Goal: Task Accomplishment & Management: Manage account settings

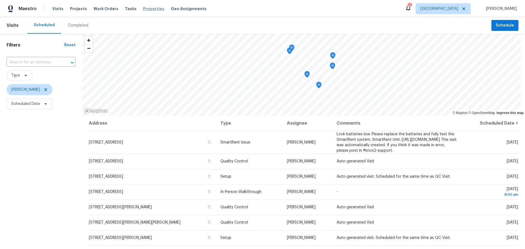
click at [144, 10] on span "Properties" at bounding box center [153, 8] width 21 height 5
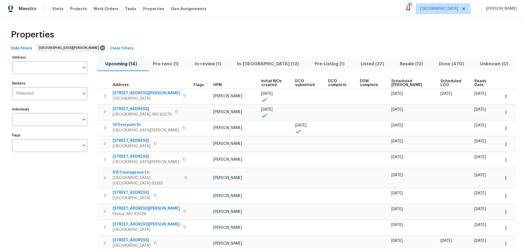
click at [258, 64] on span "In-reno (12)" at bounding box center [267, 64] width 71 height 8
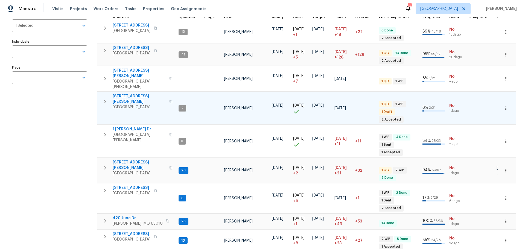
scroll to position [82, 0]
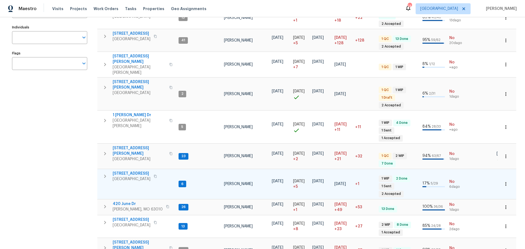
click at [139, 171] on span "5655 Chalet Hill Dr" at bounding box center [132, 173] width 38 height 5
click at [130, 171] on span "5655 Chalet Hill Dr" at bounding box center [132, 173] width 38 height 5
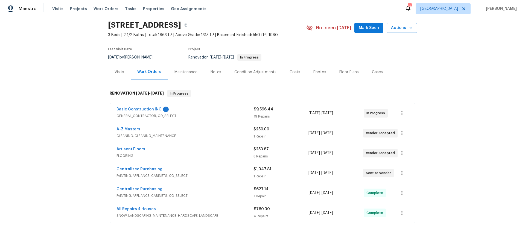
scroll to position [27, 0]
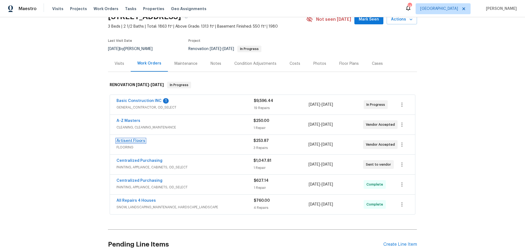
click at [133, 140] on link "Artisent Floors" at bounding box center [130, 141] width 29 height 4
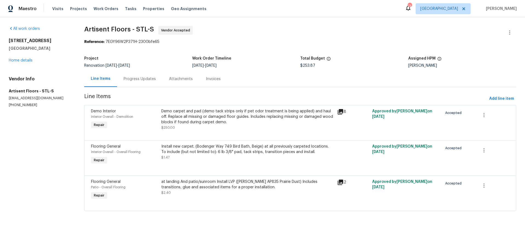
drag, startPoint x: 49, startPoint y: 51, endPoint x: 5, endPoint y: 42, distance: 44.8
click at [5, 42] on div "All work orders 5655 Chalet Hill Dr Saint Louis, MO 63129 Home details Vendor I…" at bounding box center [262, 121] width 525 height 209
copy div "5655 Chalet Hill Dr Saint Louis, MO 63129"
click at [146, 9] on span "Properties" at bounding box center [153, 8] width 21 height 5
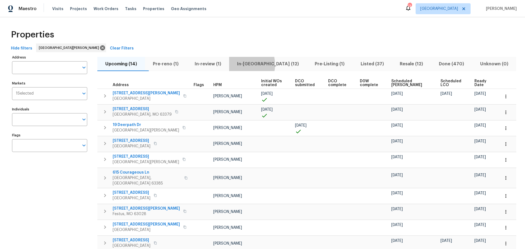
click at [251, 65] on span "In-reno (12)" at bounding box center [267, 64] width 71 height 8
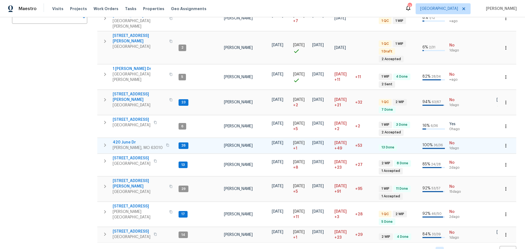
scroll to position [129, 0]
click at [132, 139] on span "420 June Dr" at bounding box center [138, 141] width 50 height 5
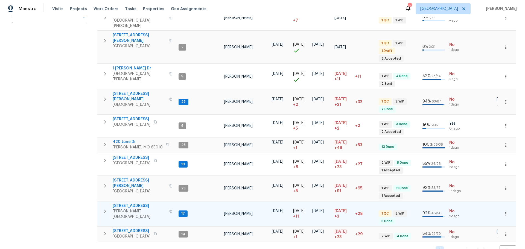
click at [125, 203] on span "611 S 3rd St" at bounding box center [139, 205] width 53 height 5
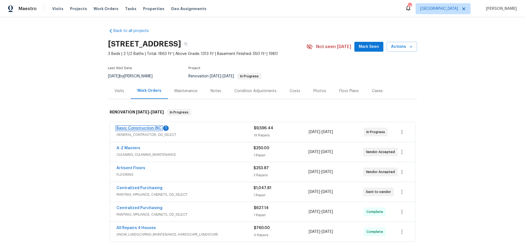
click at [146, 128] on link "Basic Construction INC" at bounding box center [138, 128] width 45 height 4
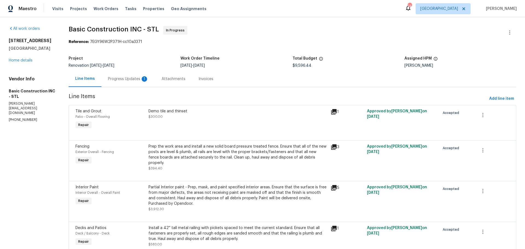
click at [129, 81] on div "Progress Updates 1" at bounding box center [128, 78] width 40 height 5
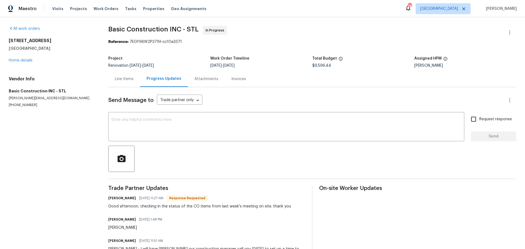
click at [129, 78] on div "Line Items" at bounding box center [124, 78] width 19 height 5
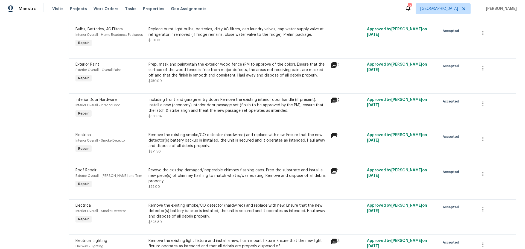
scroll to position [431, 0]
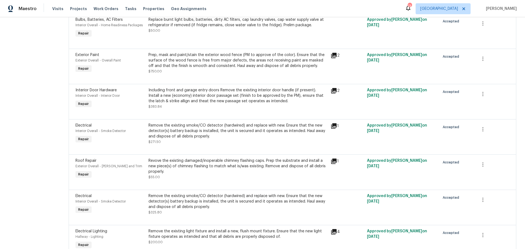
click at [332, 123] on icon at bounding box center [334, 126] width 7 height 7
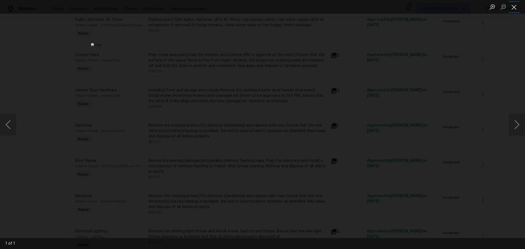
click at [514, 8] on button "Close lightbox" at bounding box center [514, 7] width 11 height 10
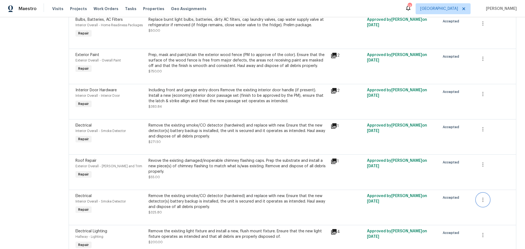
click at [480, 197] on icon "button" at bounding box center [483, 200] width 7 height 7
click at [478, 196] on li "Cancel" at bounding box center [483, 194] width 21 height 9
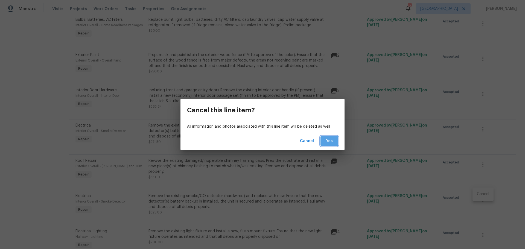
click at [333, 144] on button "Yes" at bounding box center [329, 141] width 18 height 10
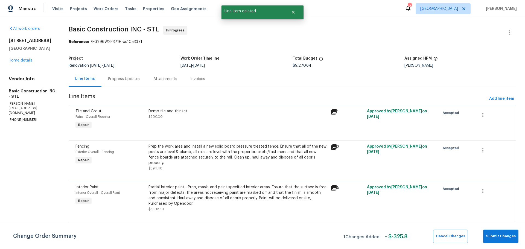
scroll to position [27, 0]
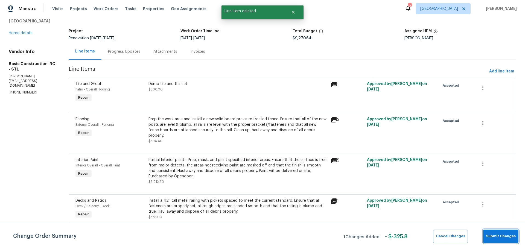
click at [488, 232] on button "Submit Changes" at bounding box center [500, 236] width 35 height 13
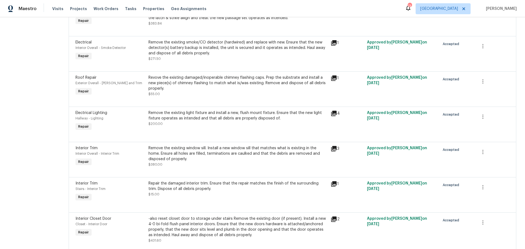
scroll to position [505, 0]
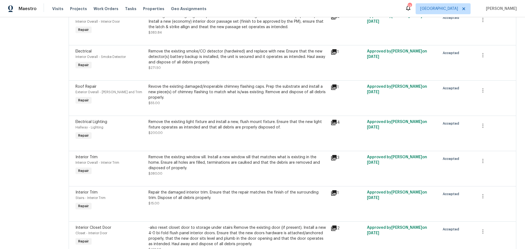
click at [320, 122] on div "Remove the existing light fixture and install a new, flush mount fixture. Ensur…" at bounding box center [237, 124] width 179 height 11
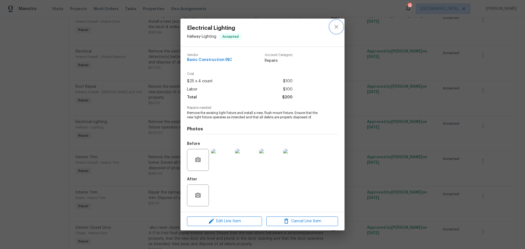
click at [337, 28] on icon "close" at bounding box center [336, 27] width 7 height 7
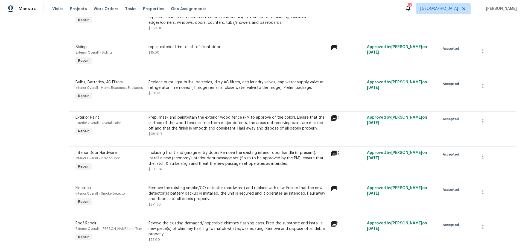
scroll to position [341, 0]
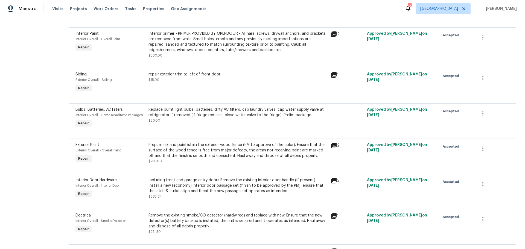
click at [235, 114] on div "Replace burnt light bulbs, batteries, dirty AC filters, cap laundry valves, cap…" at bounding box center [237, 115] width 179 height 16
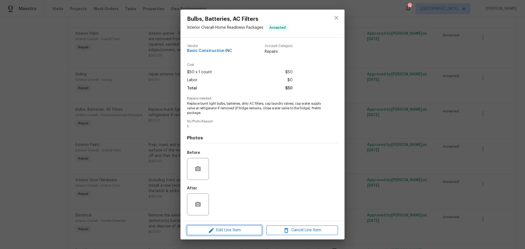
click at [223, 229] on span "Edit Line Item" at bounding box center [225, 230] width 72 height 7
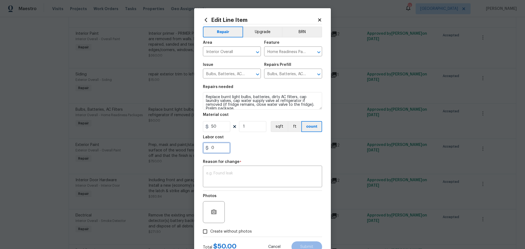
click at [217, 149] on input "0" at bounding box center [216, 147] width 27 height 11
type input "25"
click at [242, 180] on textarea at bounding box center [262, 176] width 113 height 11
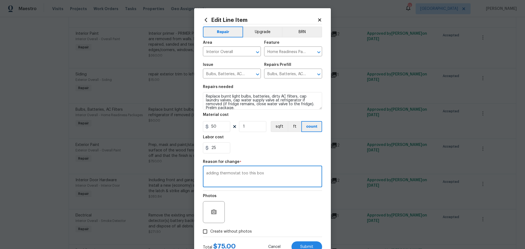
scroll to position [0, 0]
type textarea "adding thermostat too this box"
click at [220, 104] on textarea "Replace burnt light bulbs, batteries, dirty AC filters, cap laundry valves, cap…" at bounding box center [262, 101] width 119 height 18
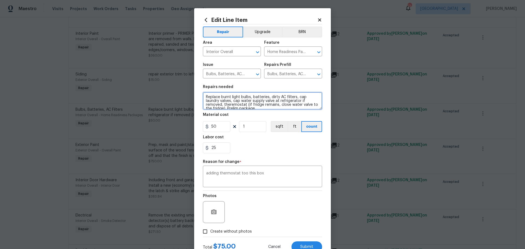
type textarea "Replace burnt light bulbs, batteries, dirty AC filters, cap laundry valves, cap…"
click at [275, 144] on div "25" at bounding box center [262, 147] width 119 height 11
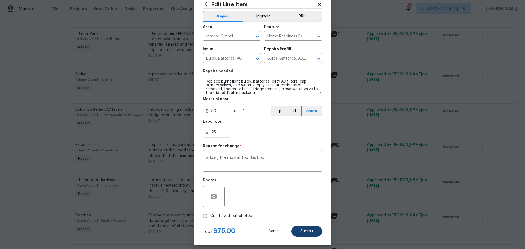
scroll to position [20, 0]
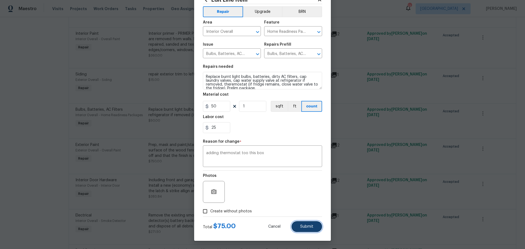
click at [302, 228] on span "Submit" at bounding box center [306, 227] width 13 height 4
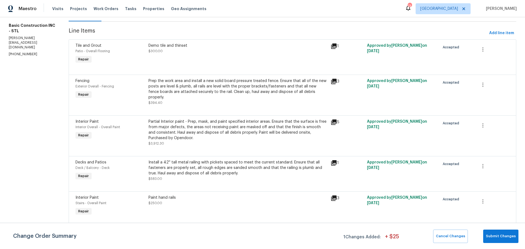
scroll to position [0, 0]
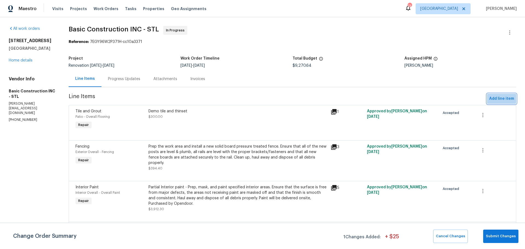
click at [491, 97] on span "Add line item" at bounding box center [501, 98] width 25 height 7
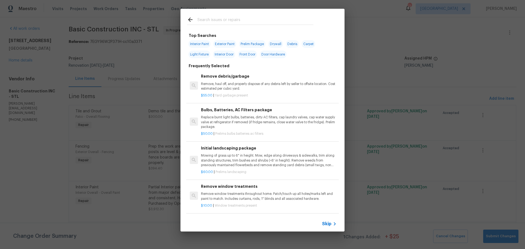
click at [235, 24] on input "text" at bounding box center [255, 20] width 116 height 8
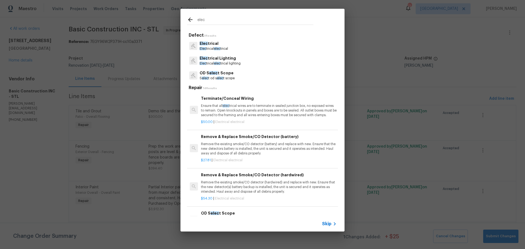
type input "elec"
click at [226, 45] on p "Elec trical" at bounding box center [214, 44] width 28 height 6
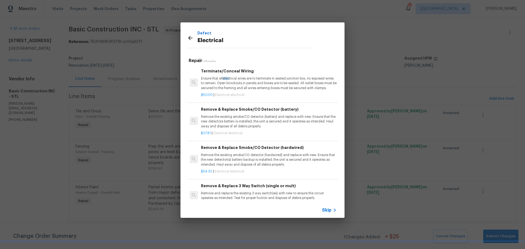
click at [244, 78] on p "Ensure that all elec trical wires are to terminate in sealed junction box, no e…" at bounding box center [269, 83] width 136 height 14
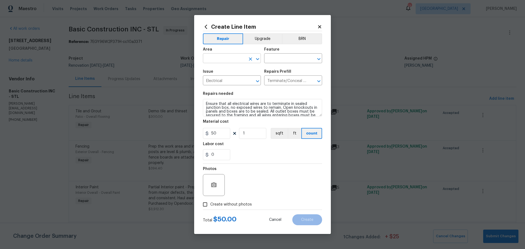
click at [258, 62] on icon "Open" at bounding box center [257, 59] width 7 height 7
click at [235, 71] on li "Patio" at bounding box center [232, 70] width 58 height 9
type input "Patio"
click at [276, 60] on input "text" at bounding box center [285, 59] width 43 height 8
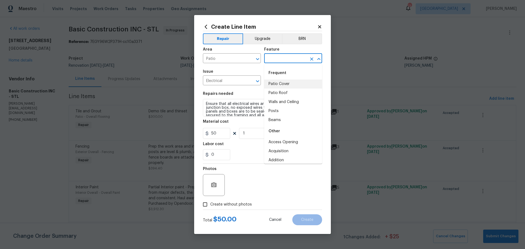
click at [282, 84] on li "Patio Cover" at bounding box center [293, 84] width 58 height 9
type input "Patio Cover"
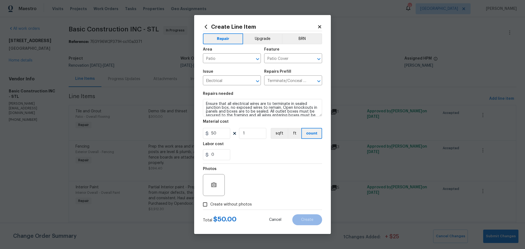
click at [237, 203] on span "Create without photos" at bounding box center [231, 205] width 42 height 6
click at [210, 203] on input "Create without photos" at bounding box center [205, 204] width 10 height 10
checkbox input "true"
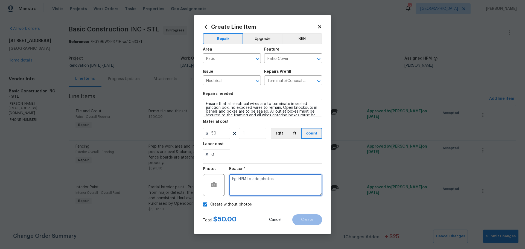
click at [250, 182] on textarea at bounding box center [275, 185] width 93 height 22
type textarea "will add"
click at [304, 219] on span "Create" at bounding box center [307, 220] width 12 height 4
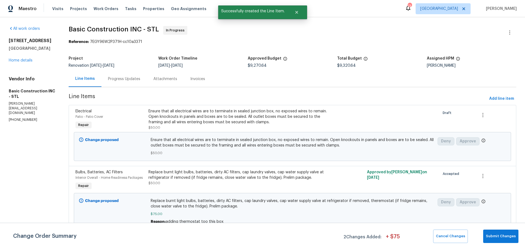
click at [232, 122] on div "Ensure that all electrical wires are to terminate in sealed junction box, no ex…" at bounding box center [237, 117] width 179 height 16
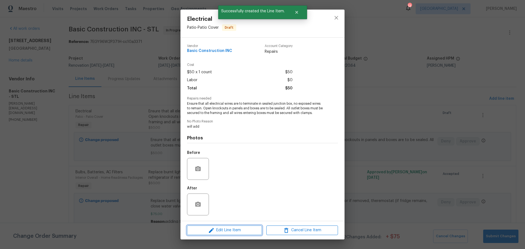
click at [234, 230] on span "Edit Line Item" at bounding box center [225, 230] width 72 height 7
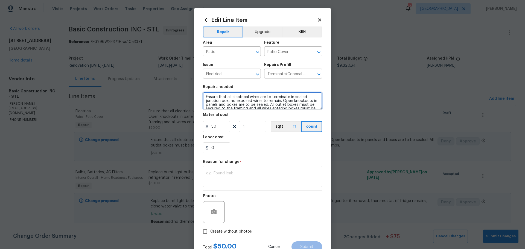
scroll to position [8, 0]
drag, startPoint x: 203, startPoint y: 96, endPoint x: 295, endPoint y: 128, distance: 97.1
click at [295, 128] on section "Repairs needed Ensure that all electrical wires are to terminate in sealed junc…" at bounding box center [262, 119] width 119 height 75
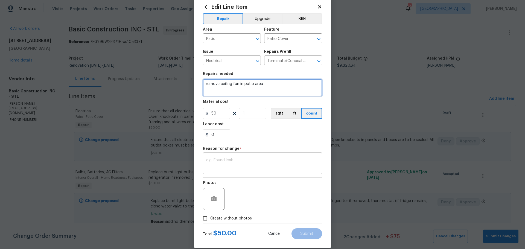
scroll to position [20, 0]
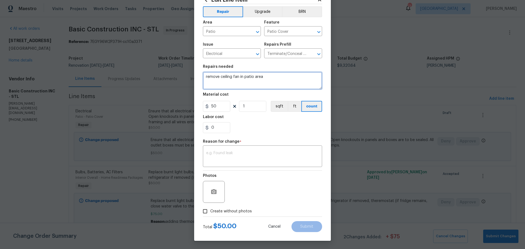
type textarea "remove ceiling fan in patio area"
click at [223, 214] on span "Create without photos" at bounding box center [231, 212] width 42 height 6
click at [210, 214] on input "Create without photos" at bounding box center [205, 211] width 10 height 10
checkbox input "true"
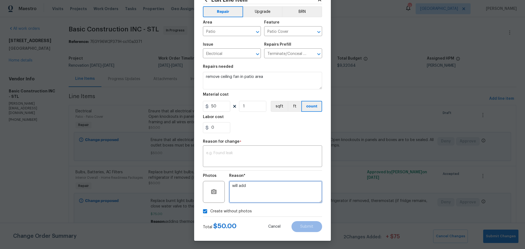
click at [266, 194] on textarea "will add" at bounding box center [275, 192] width 93 height 22
click at [308, 232] on div "Edit Line Item Repair Upgrade BRN Area Patio ​ Feature Patio Cover ​ Issue Elec…" at bounding box center [262, 114] width 137 height 253
click at [298, 214] on div "Create without photos" at bounding box center [262, 211] width 119 height 10
click at [243, 162] on textarea at bounding box center [262, 156] width 113 height 11
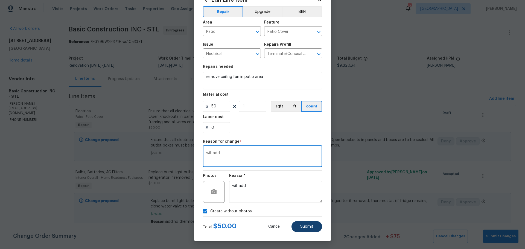
type textarea "will add"
click at [309, 226] on span "Submit" at bounding box center [306, 227] width 13 height 4
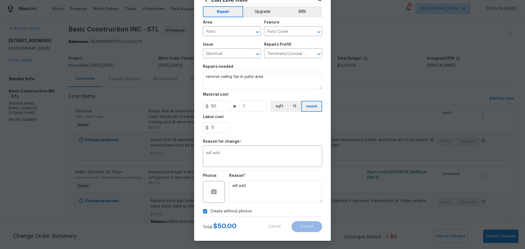
type textarea "Ensure that all electrical wires are to terminate in sealed junction box, no ex…"
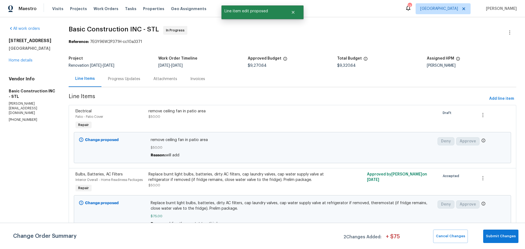
scroll to position [0, 0]
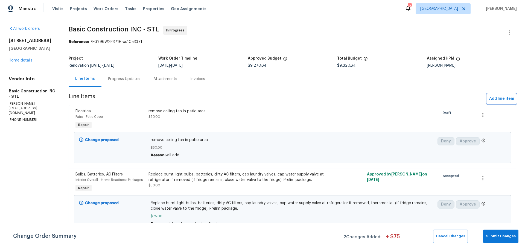
click at [495, 97] on span "Add line item" at bounding box center [501, 98] width 25 height 7
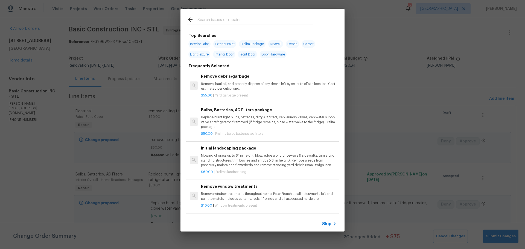
click at [264, 20] on input "text" at bounding box center [255, 20] width 116 height 8
type input "r"
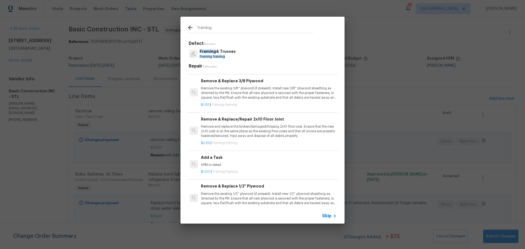
scroll to position [273, 0]
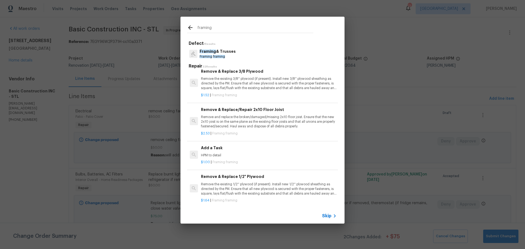
type input "framing"
click at [245, 156] on p "HPM to detail" at bounding box center [269, 155] width 136 height 5
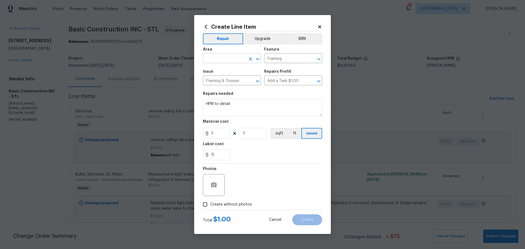
click at [257, 60] on icon "Open" at bounding box center [257, 59] width 7 height 7
type input "f"
click at [233, 66] on li "Deck / Balcony" at bounding box center [232, 70] width 58 height 9
type input "Deck / Balcony"
drag, startPoint x: 232, startPoint y: 104, endPoint x: 198, endPoint y: 107, distance: 33.4
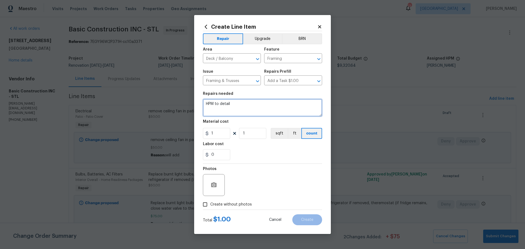
click at [198, 107] on div "Create Line Item Repair Upgrade BRN Area Deck / Balcony ​ Feature Framing ​ Iss…" at bounding box center [262, 124] width 137 height 219
type textarea "rebuild steps on exterior to patio"
click at [222, 132] on input "1" at bounding box center [216, 133] width 27 height 11
type input "250"
click at [234, 147] on div "Labor cost" at bounding box center [262, 145] width 119 height 7
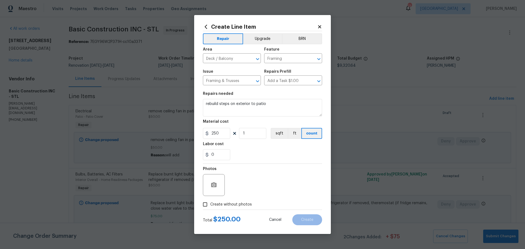
click at [205, 207] on input "Create without photos" at bounding box center [205, 204] width 10 height 10
checkbox input "true"
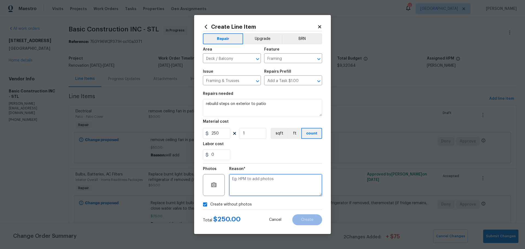
click at [240, 183] on textarea at bounding box center [275, 185] width 93 height 22
type textarea "will add"
click at [299, 224] on button "Create" at bounding box center [307, 219] width 30 height 11
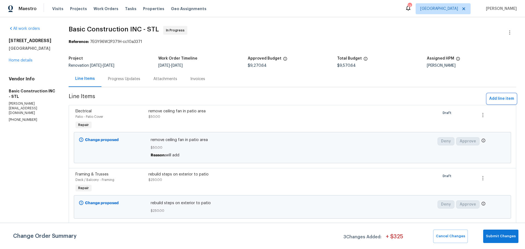
click at [489, 100] on span "Add line item" at bounding box center [501, 98] width 25 height 7
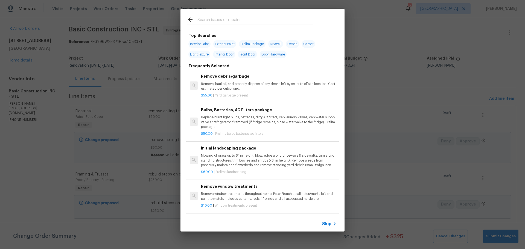
click at [212, 21] on input "text" at bounding box center [255, 20] width 116 height 8
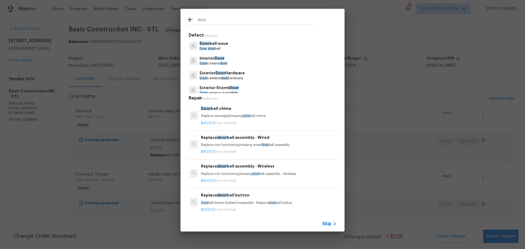
type input "door"
click at [237, 78] on p "Door s exterior door hardware" at bounding box center [222, 78] width 45 height 5
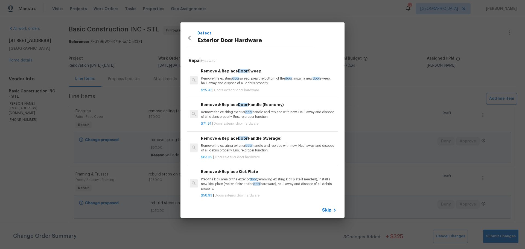
click at [370, 84] on div "Defect Exterior Door Hardware Repair 11 Results Remove & Replace Door Sweep Rem…" at bounding box center [262, 120] width 525 height 240
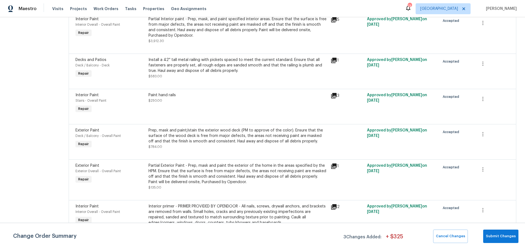
scroll to position [383, 0]
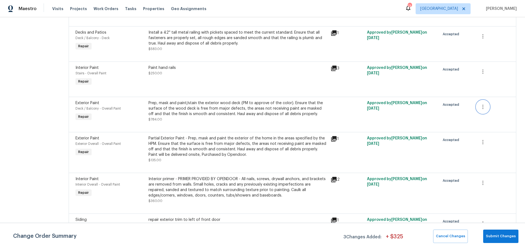
click at [483, 103] on button "button" at bounding box center [482, 106] width 13 height 13
click at [479, 103] on li "Cancel" at bounding box center [483, 101] width 21 height 9
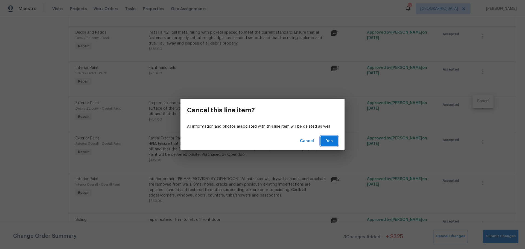
click at [324, 143] on button "Yes" at bounding box center [329, 141] width 18 height 10
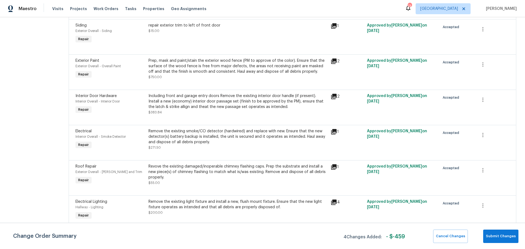
scroll to position [547, 0]
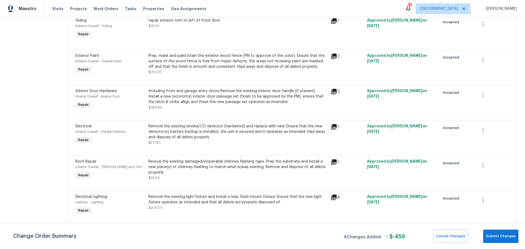
click at [194, 100] on div "Including front and garage entry doors Remove the existing interior door handle…" at bounding box center [237, 99] width 179 height 22
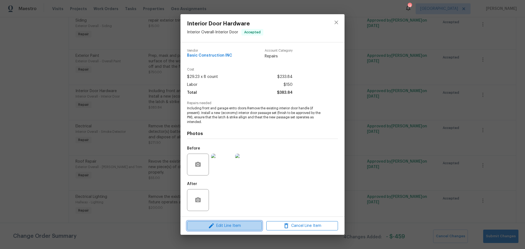
click at [217, 224] on span "Edit Line Item" at bounding box center [225, 226] width 72 height 7
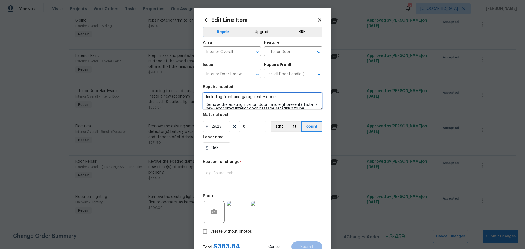
click at [270, 99] on textarea "Including front and garage entry doors Remove the existing interior door handle…" at bounding box center [262, 101] width 119 height 18
drag, startPoint x: 273, startPoint y: 99, endPoint x: 282, endPoint y: 99, distance: 8.8
click at [274, 99] on textarea "Including front and garage entry doors Remove the existing interior door handle…" at bounding box center [262, 101] width 119 height 18
type textarea "Including front and garage entry doors, patio slider door Remove the existing i…"
click at [225, 149] on input "150" at bounding box center [216, 147] width 27 height 11
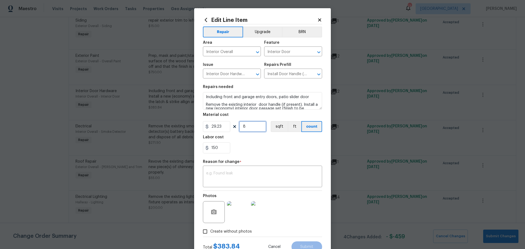
click at [263, 129] on input "8" at bounding box center [252, 126] width 27 height 11
type input "10"
click at [264, 182] on textarea at bounding box center [262, 176] width 113 height 11
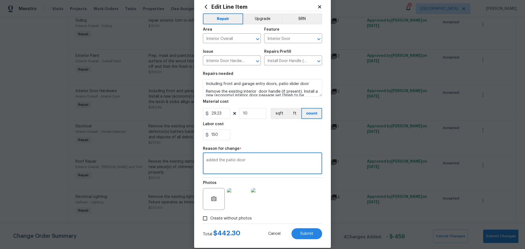
scroll to position [20, 0]
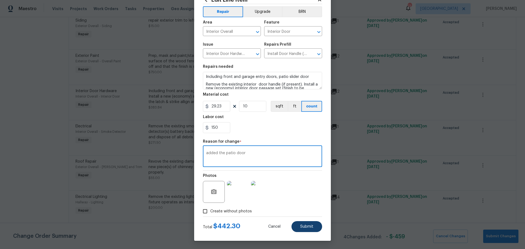
type textarea "added the patio door"
click at [304, 224] on button "Submit" at bounding box center [307, 226] width 31 height 11
type textarea "Including front and garage entry doors Remove the existing interior door handle…"
type input "8"
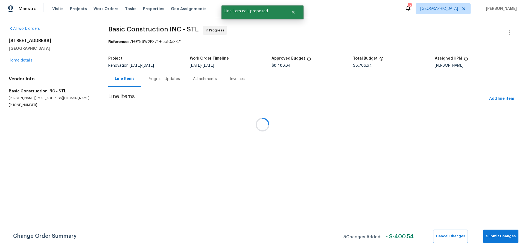
scroll to position [0, 0]
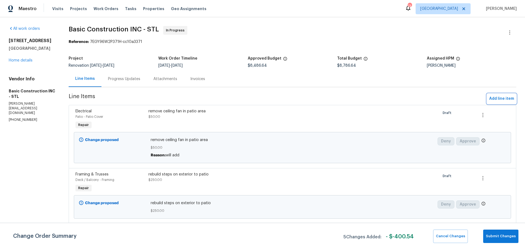
click at [494, 94] on button "Add line item" at bounding box center [501, 99] width 29 height 10
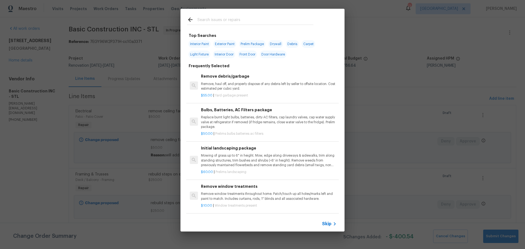
click at [210, 20] on input "text" at bounding box center [255, 20] width 116 height 8
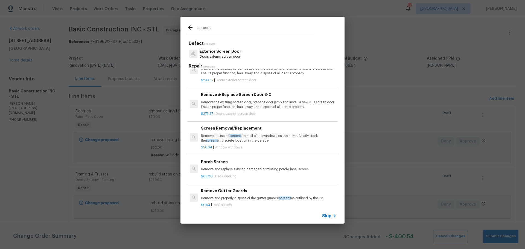
scroll to position [55, 0]
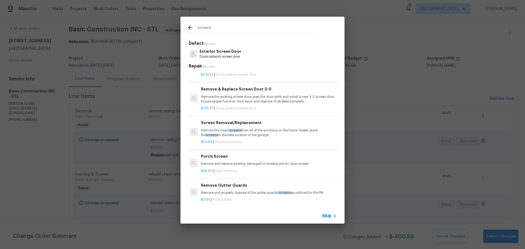
type input "screens"
click at [247, 133] on p "Remove the insect screens from all of the windows on the home. Neatly stack the…" at bounding box center [269, 132] width 136 height 9
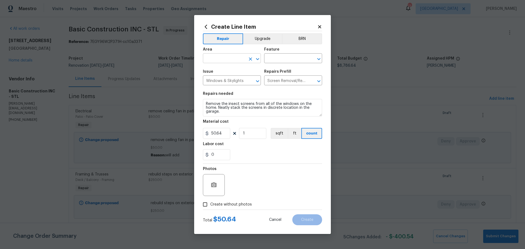
click at [257, 60] on icon "Open" at bounding box center [257, 59] width 7 height 7
click at [233, 76] on li "Interior Overall" at bounding box center [232, 79] width 58 height 9
type input "Interior Overall"
click at [303, 53] on div "Feature" at bounding box center [293, 51] width 58 height 7
click at [301, 57] on input "text" at bounding box center [285, 59] width 43 height 8
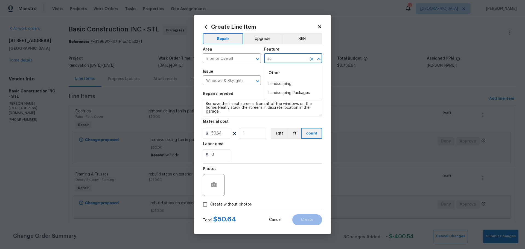
type input "s"
click at [298, 84] on li "Exterior Windows" at bounding box center [293, 84] width 58 height 9
type input "Exterior Windows"
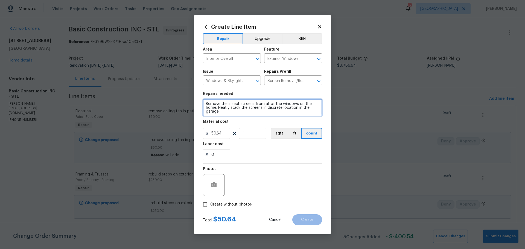
drag, startPoint x: 231, startPoint y: 113, endPoint x: 203, endPoint y: 106, distance: 29.8
click at [203, 106] on div "Create Line Item Repair Upgrade BRN Area Interior Overall ​ Feature Exterior Wi…" at bounding box center [262, 124] width 137 height 219
type textarea "Repair screens for all windows"
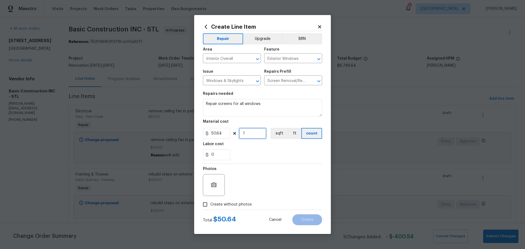
click at [247, 135] on input "1" at bounding box center [252, 133] width 27 height 11
type input "4"
click at [255, 159] on div "0" at bounding box center [262, 154] width 119 height 11
click at [223, 210] on div at bounding box center [262, 210] width 119 height 0
click at [229, 207] on span "Create without photos" at bounding box center [231, 205] width 42 height 6
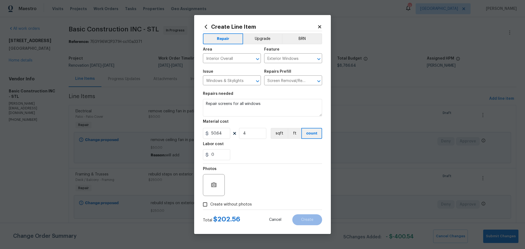
click at [210, 207] on input "Create without photos" at bounding box center [205, 204] width 10 height 10
checkbox input "true"
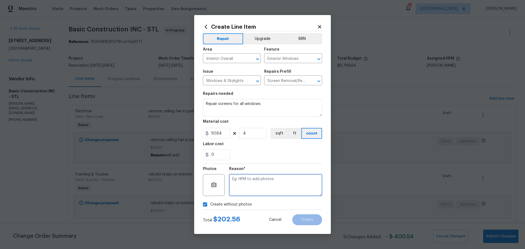
click at [249, 183] on textarea at bounding box center [275, 185] width 93 height 22
type textarea "will add"
click at [304, 220] on span "Create" at bounding box center [307, 220] width 12 height 4
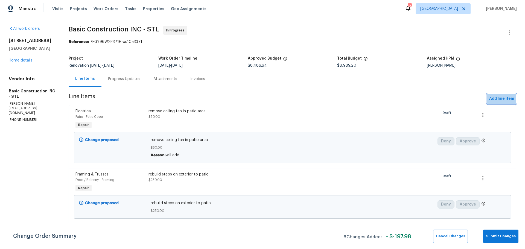
click at [506, 101] on span "Add line item" at bounding box center [501, 98] width 25 height 7
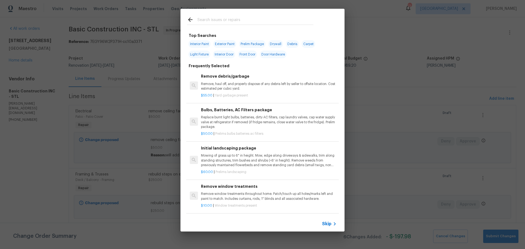
click at [241, 20] on input "text" at bounding box center [255, 20] width 116 height 8
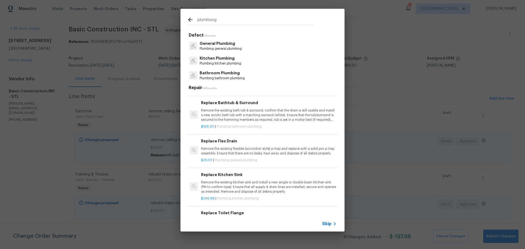
scroll to position [766, 0]
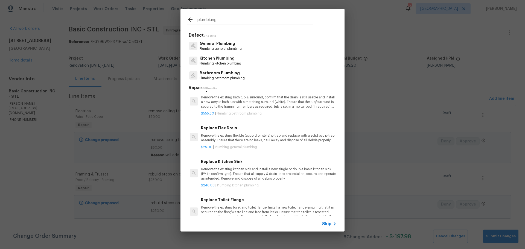
type input "plumbiung"
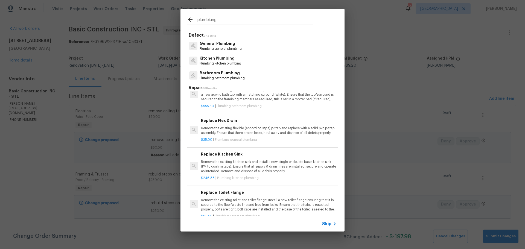
scroll to position [793, 0]
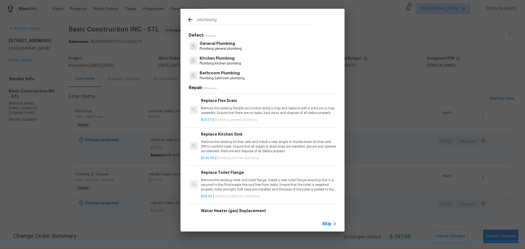
click at [250, 109] on p "Remove the existing flexible (accordion style) p-trap and replace with a solid …" at bounding box center [269, 110] width 136 height 9
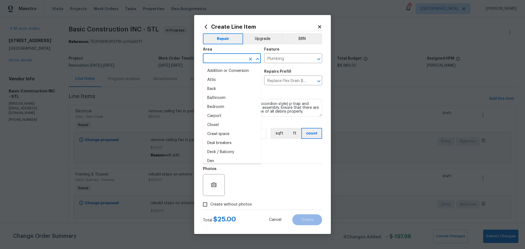
click at [243, 61] on input "text" at bounding box center [224, 59] width 43 height 8
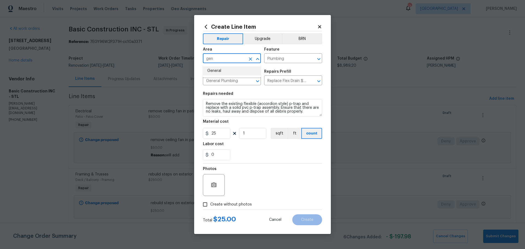
click at [236, 71] on li "General" at bounding box center [232, 70] width 58 height 9
type input "General"
click at [203, 201] on input "Create without photos" at bounding box center [205, 204] width 10 height 10
checkbox input "true"
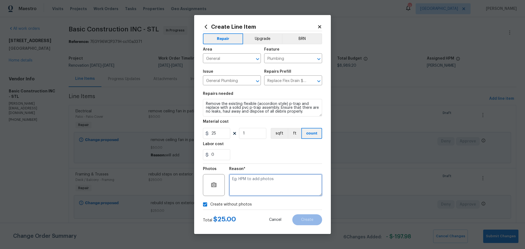
click at [247, 189] on textarea at bounding box center [275, 185] width 93 height 22
type textarea "will add"
click at [306, 222] on button "Create" at bounding box center [307, 219] width 30 height 11
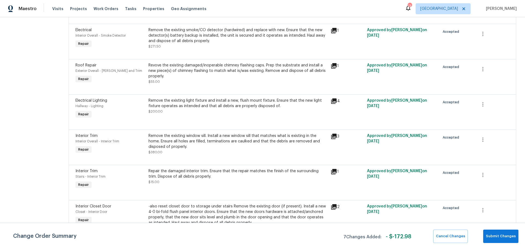
click at [196, 145] on div "Remove the existing window sill. Install a new window sill that matches what is…" at bounding box center [237, 144] width 179 height 22
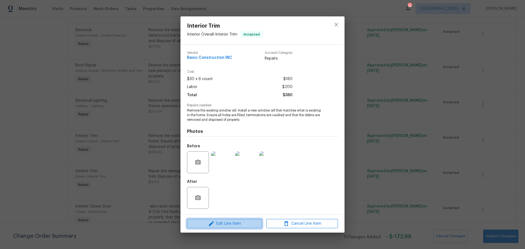
click at [245, 224] on span "Edit Line Item" at bounding box center [225, 223] width 72 height 7
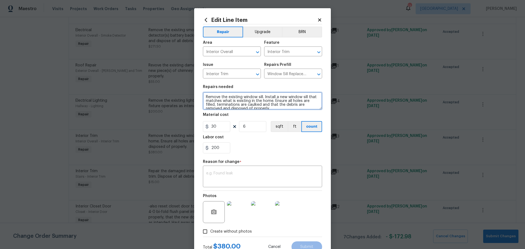
click at [277, 103] on textarea "Remove the existing window sill. Install a new window sill that matches what is…" at bounding box center [262, 101] width 119 height 18
click at [280, 101] on textarea "Remove the existing window sill. Install a new window sill that matches what is…" at bounding box center [262, 101] width 119 height 18
type textarea "Remove the existing window sill. Install a new window sill that matches what is…"
click at [257, 131] on input "6" at bounding box center [252, 126] width 27 height 11
type input "2"
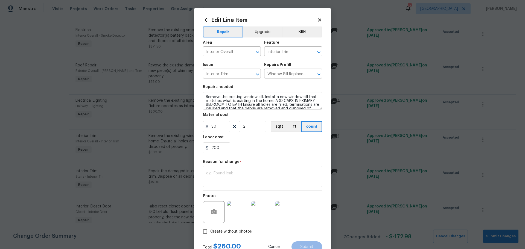
click at [273, 147] on div "200" at bounding box center [262, 147] width 119 height 11
click at [227, 177] on textarea at bounding box center [262, 176] width 113 height 11
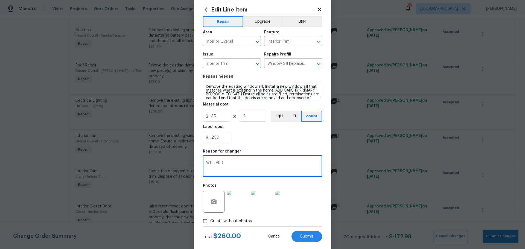
scroll to position [20, 0]
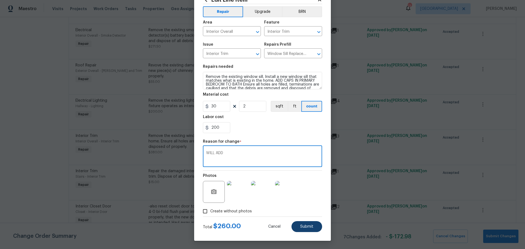
type textarea "WILL ADD"
click at [294, 225] on button "Submit" at bounding box center [307, 226] width 31 height 11
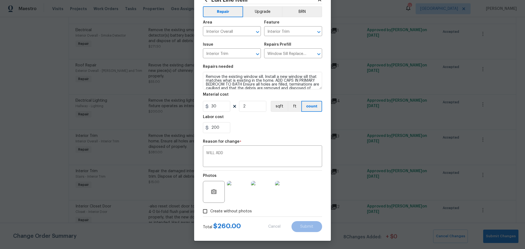
type textarea "Remove the existing window sill. Install a new window sill that matches what is…"
type input "6"
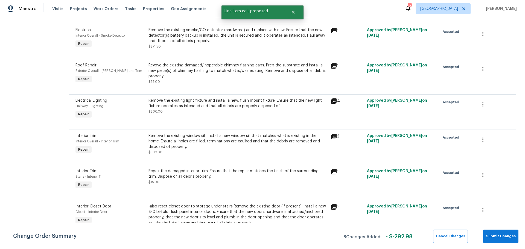
scroll to position [0, 0]
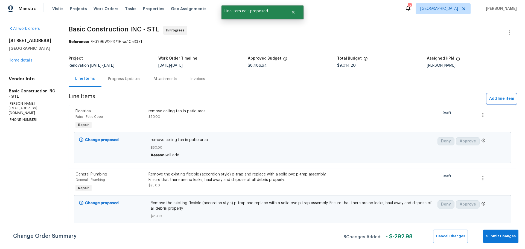
click at [499, 99] on span "Add line item" at bounding box center [501, 98] width 25 height 7
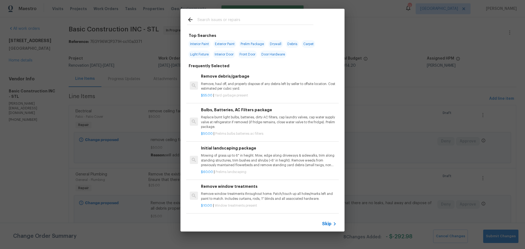
click at [215, 21] on input "text" at bounding box center [255, 20] width 116 height 8
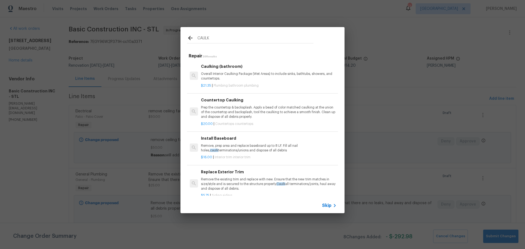
type input "CAULK"
click at [242, 73] on p "Overall Interior Caulking Package (Wet Areas) to include sinks, bathtubs, showe…" at bounding box center [269, 76] width 136 height 9
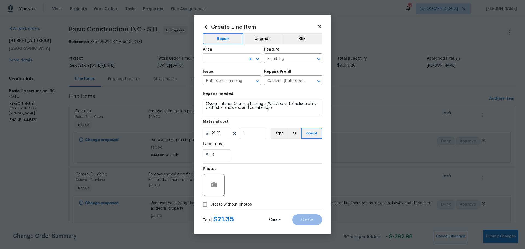
click at [258, 58] on icon "Open" at bounding box center [257, 59] width 7 height 7
click at [227, 69] on li "Bathroom" at bounding box center [232, 70] width 58 height 9
type input "Bathroom"
drag, startPoint x: 274, startPoint y: 108, endPoint x: 208, endPoint y: 104, distance: 66.0
click at [208, 104] on textarea "Overall Interior Caulking Package (Wet Areas) to include sinks, bathtubs, showe…" at bounding box center [262, 108] width 119 height 18
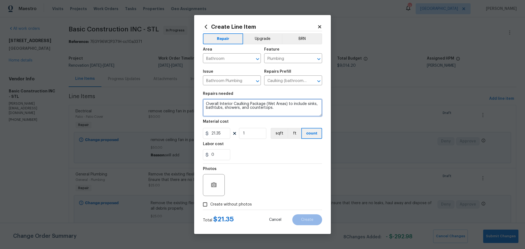
type textarea "O"
type textarea "c"
type textarea "Caulk shower base to tile"
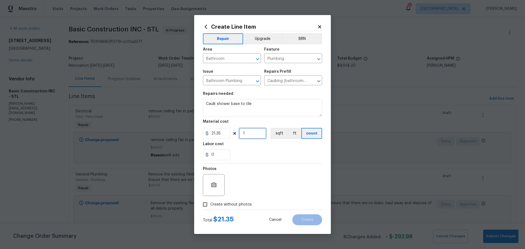
click at [252, 138] on input "1" at bounding box center [252, 133] width 27 height 11
type input "2"
click at [245, 149] on div "Labor cost" at bounding box center [262, 145] width 119 height 7
click at [209, 204] on input "Create without photos" at bounding box center [205, 204] width 10 height 10
checkbox input "true"
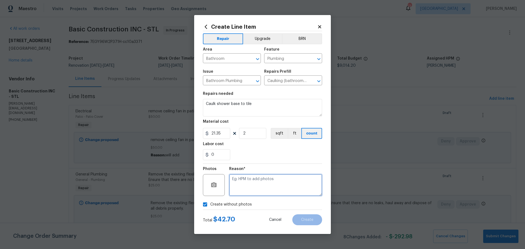
click at [257, 188] on textarea at bounding box center [275, 185] width 93 height 22
type textarea "will add"
click at [303, 219] on span "Create" at bounding box center [307, 220] width 12 height 4
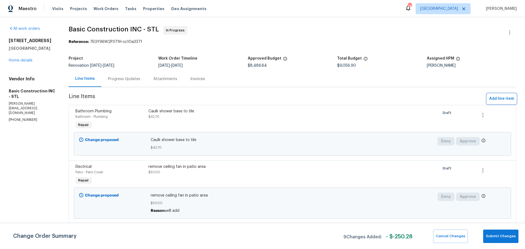
click at [497, 100] on span "Add line item" at bounding box center [501, 98] width 25 height 7
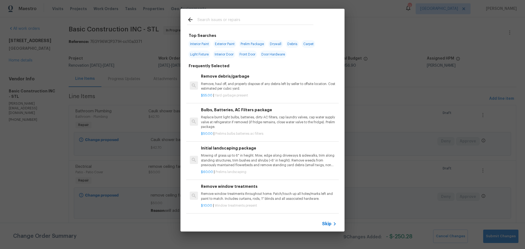
click at [212, 19] on input "text" at bounding box center [255, 20] width 116 height 8
type input "hvac"
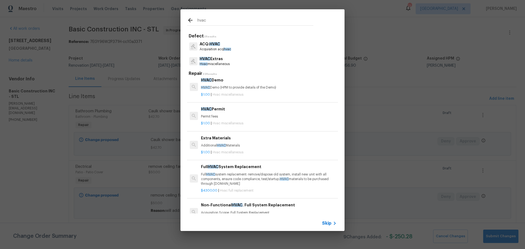
scroll to position [82, 0]
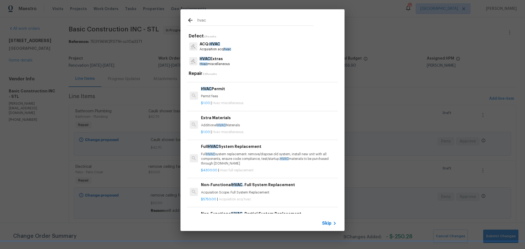
click at [252, 127] on p "Additional HVAC Materials" at bounding box center [269, 125] width 136 height 5
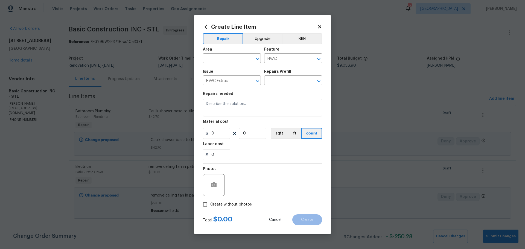
type input "Extra Materials $1.00"
type textarea "Additional HVAC Materials"
type input "1"
click at [259, 62] on icon "Open" at bounding box center [257, 59] width 7 height 7
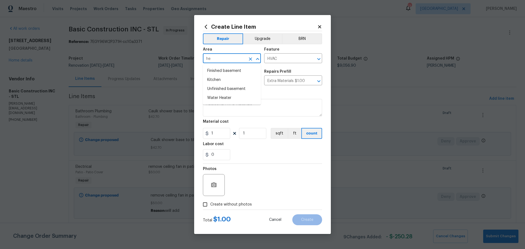
type input "h"
click at [249, 71] on li "HVAC" at bounding box center [232, 70] width 58 height 9
type input "HVAC"
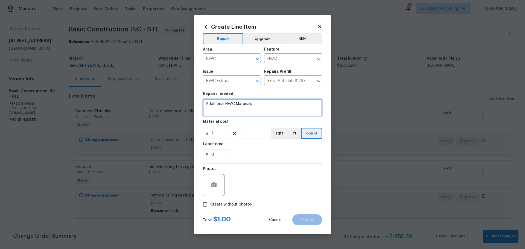
drag, startPoint x: 251, startPoint y: 104, endPoint x: 180, endPoint y: 104, distance: 70.8
click at [180, 104] on div "Create Line Item Repair Upgrade BRN Area HVAC ​ Feature HVAC ​ Issue HVAC Extra…" at bounding box center [262, 124] width 525 height 249
type textarea "Replace all heats in the home"
click at [213, 132] on input "1" at bounding box center [216, 133] width 27 height 11
type input "13.5"
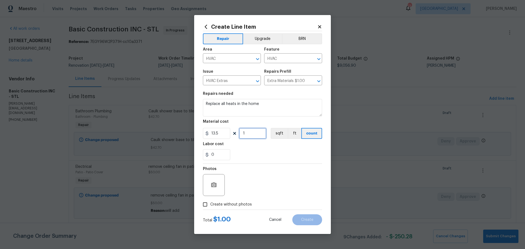
click at [252, 131] on input "1" at bounding box center [252, 133] width 27 height 11
type input "15"
click at [231, 152] on div "0" at bounding box center [262, 154] width 119 height 11
click at [204, 204] on input "Create without photos" at bounding box center [205, 204] width 10 height 10
checkbox input "true"
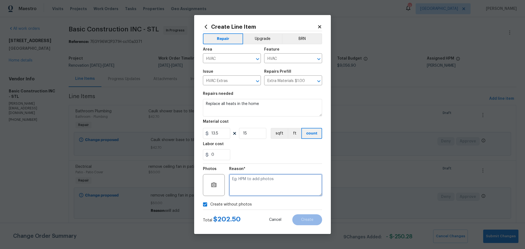
click at [237, 190] on textarea at bounding box center [275, 185] width 93 height 22
type textarea "will add"
click at [308, 217] on button "Create" at bounding box center [307, 219] width 30 height 11
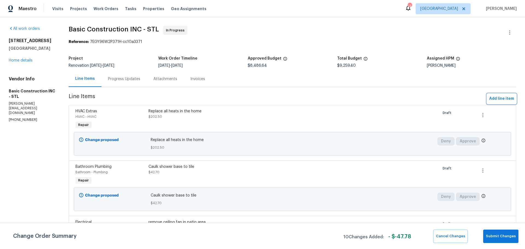
click at [509, 99] on span "Add line item" at bounding box center [501, 98] width 25 height 7
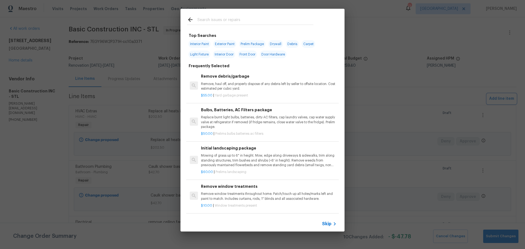
click at [353, 40] on div "Top Searches Interior Paint Exterior Paint Prelim Package Drywall Debris Carpet…" at bounding box center [262, 120] width 525 height 240
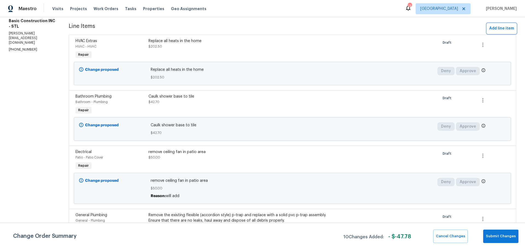
scroll to position [0, 0]
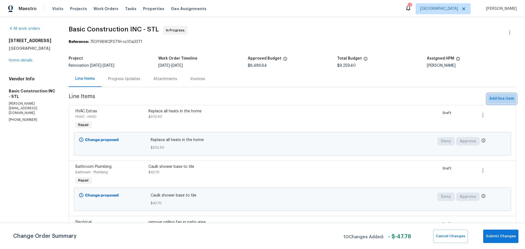
click at [495, 97] on span "Add line item" at bounding box center [501, 98] width 25 height 7
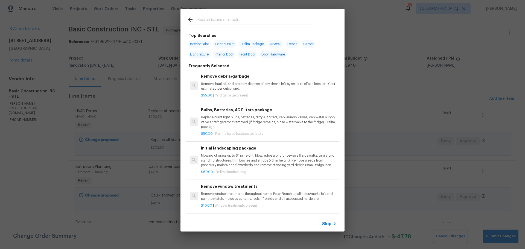
click at [268, 18] on input "text" at bounding box center [255, 20] width 116 height 8
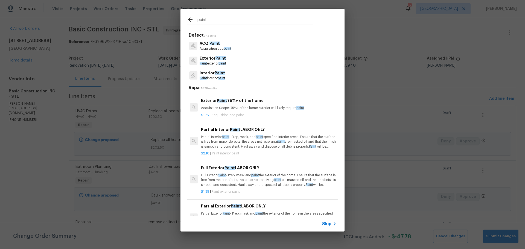
scroll to position [246, 0]
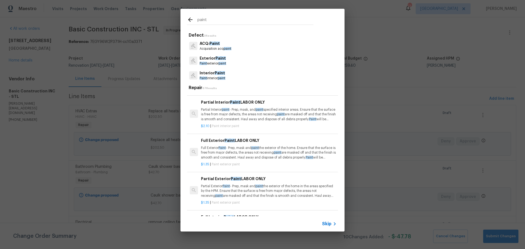
type input "paint"
click at [248, 116] on p "Partial Interior paint - Prep, mask, and paint specified interior areas. Ensure…" at bounding box center [269, 114] width 136 height 14
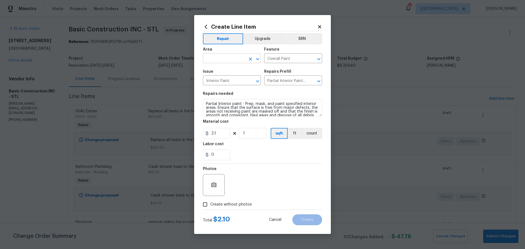
click at [256, 58] on icon "Open" at bounding box center [257, 59] width 7 height 7
click at [234, 91] on li "Unfinished basement" at bounding box center [232, 88] width 58 height 9
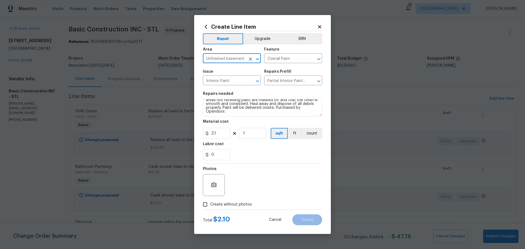
type input "Unfinished basement"
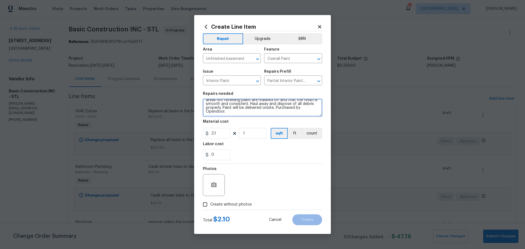
scroll to position [0, 0]
drag, startPoint x: 227, startPoint y: 113, endPoint x: 196, endPoint y: 93, distance: 36.8
click at [196, 93] on div "Create Line Item Repair Upgrade BRN Area Unfinished basement ​ Feature Overall …" at bounding box center [262, 124] width 137 height 219
type textarea "Paint unfinished area of basement and paint up the walls 12-18in"
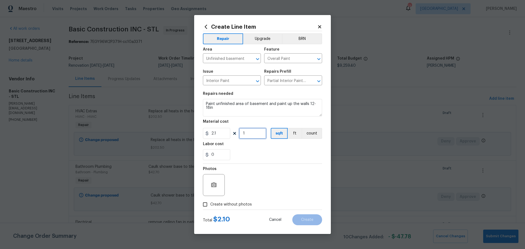
click at [250, 135] on input "1" at bounding box center [252, 133] width 27 height 11
type input "200"
click at [249, 139] on section "Repairs needed Paint unfinished area of basement and paint up the walls 12-18in…" at bounding box center [262, 126] width 119 height 75
drag, startPoint x: 202, startPoint y: 200, endPoint x: 233, endPoint y: 199, distance: 30.9
click at [203, 200] on input "Create without photos" at bounding box center [205, 204] width 10 height 10
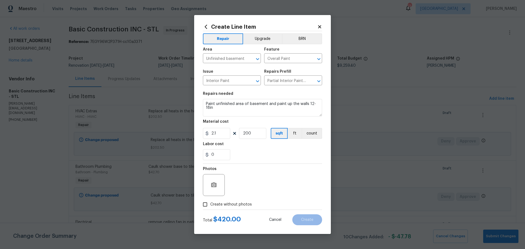
checkbox input "true"
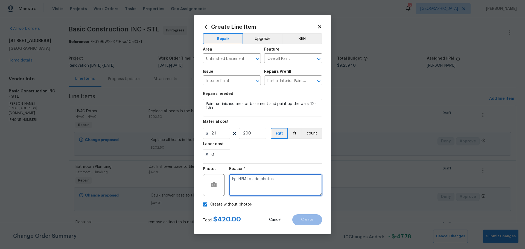
click at [240, 192] on textarea at bounding box center [275, 185] width 93 height 22
type textarea "will add"
click at [316, 220] on button "Create" at bounding box center [307, 219] width 30 height 11
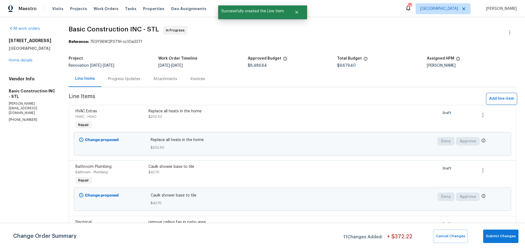
click at [496, 101] on span "Add line item" at bounding box center [501, 98] width 25 height 7
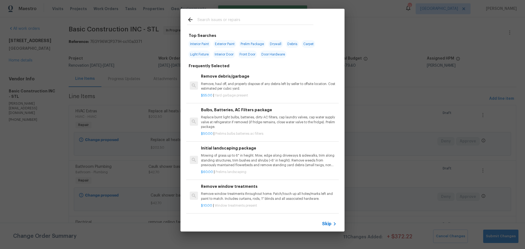
click at [235, 21] on input "text" at bounding box center [255, 20] width 116 height 8
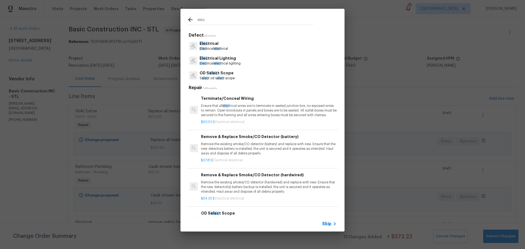
type input "elec"
click at [222, 49] on p "Elec trical elec trical" at bounding box center [214, 48] width 28 height 5
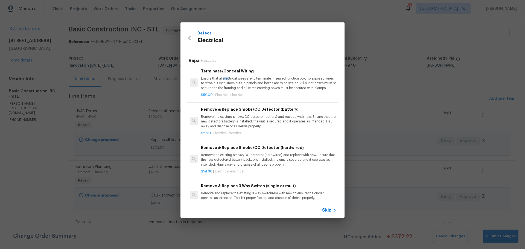
click at [233, 84] on p "Ensure that all elec trical wires are to terminate in sealed junction box, no e…" at bounding box center [269, 83] width 136 height 14
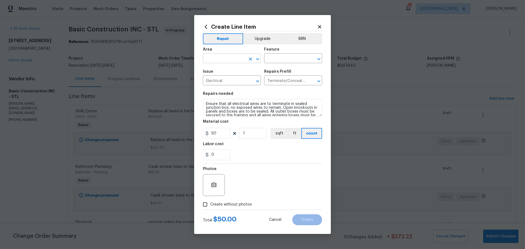
click at [258, 60] on icon "Open" at bounding box center [257, 59] width 7 height 7
click at [235, 88] on li "Unfinished basement" at bounding box center [232, 88] width 58 height 9
type input "Unfinished basement"
click at [273, 64] on div "Area Unfinished basement ​ Feature ​" at bounding box center [262, 55] width 119 height 22
click at [275, 56] on input "text" at bounding box center [285, 59] width 43 height 8
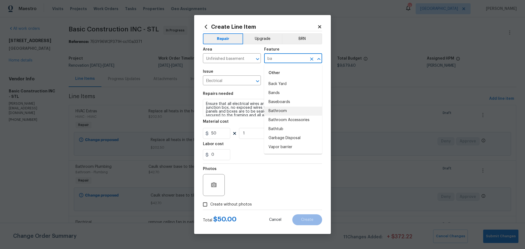
type input "b"
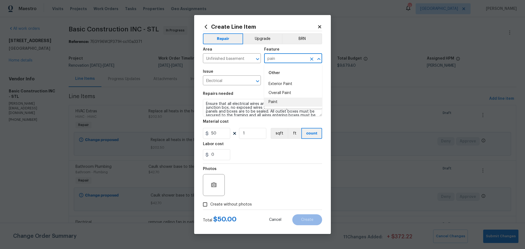
click at [280, 102] on li "Paint" at bounding box center [293, 102] width 58 height 9
type input "Paint"
click at [221, 204] on span "Create without photos" at bounding box center [231, 205] width 42 height 6
click at [210, 204] on input "Create without photos" at bounding box center [205, 204] width 10 height 10
checkbox input "true"
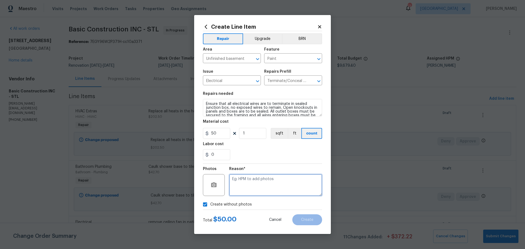
drag, startPoint x: 243, startPoint y: 179, endPoint x: 249, endPoint y: 180, distance: 6.0
click at [244, 180] on textarea at bounding box center [275, 185] width 93 height 22
type textarea "will add"
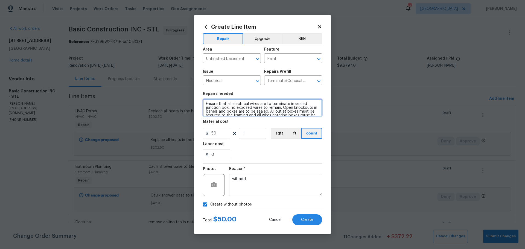
scroll to position [8, 0]
drag, startPoint x: 203, startPoint y: 102, endPoint x: 269, endPoint y: 151, distance: 81.9
click at [269, 151] on section "Repairs needed Ensure that all electrical wires are to terminate in sealed junc…" at bounding box center [262, 126] width 119 height 75
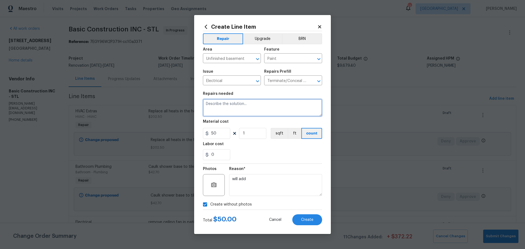
scroll to position [0, 0]
type textarea "remove all low volt wire in unfinsiehd basement"
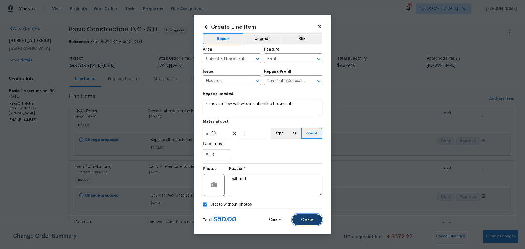
click at [301, 222] on span "Create" at bounding box center [307, 220] width 12 height 4
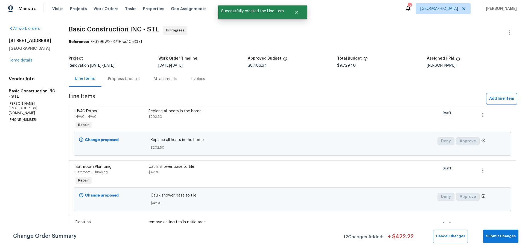
click at [490, 98] on span "Add line item" at bounding box center [501, 98] width 25 height 7
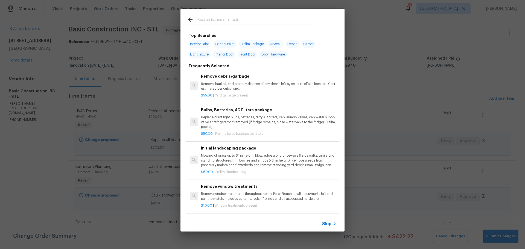
click at [228, 18] on input "text" at bounding box center [255, 20] width 116 height 8
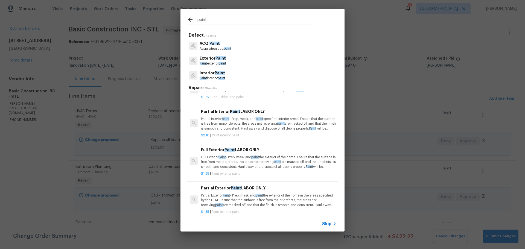
scroll to position [246, 0]
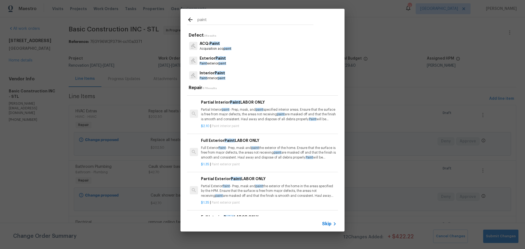
type input "paint"
click at [249, 151] on p "Full Exterior Paint - Prep, mask and paint the exterior of the home. Ensure tha…" at bounding box center [269, 153] width 136 height 14
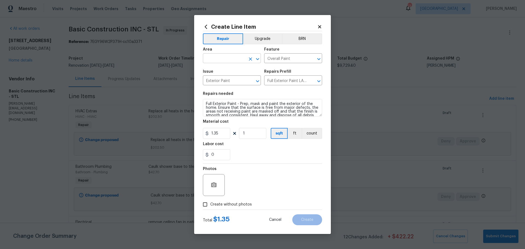
click at [257, 60] on icon "Open" at bounding box center [257, 59] width 7 height 7
click at [235, 77] on li "Interior Overall" at bounding box center [232, 79] width 58 height 9
type input "Interior Overall"
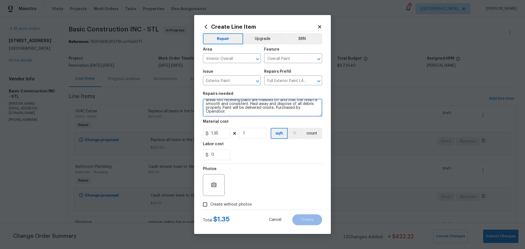
drag, startPoint x: 203, startPoint y: 103, endPoint x: 301, endPoint y: 135, distance: 103.4
click at [301, 135] on section "Repairs needed Full Exterior Paint - Prep, mask and paint the exterior of the h…" at bounding box center [262, 126] width 119 height 75
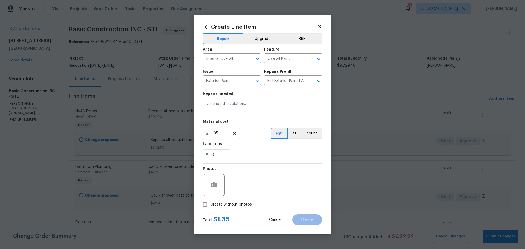
click at [320, 27] on icon at bounding box center [319, 26] width 3 height 3
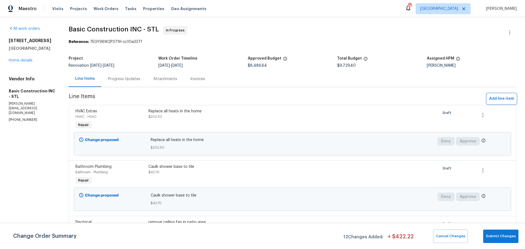
click at [493, 98] on span "Add line item" at bounding box center [501, 98] width 25 height 7
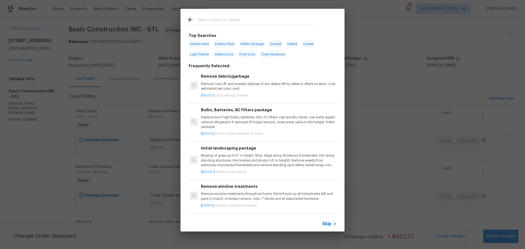
click at [254, 20] on input "text" at bounding box center [255, 20] width 116 height 8
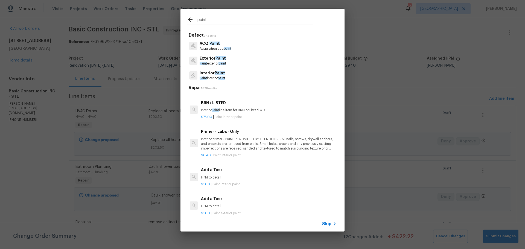
scroll to position [438, 0]
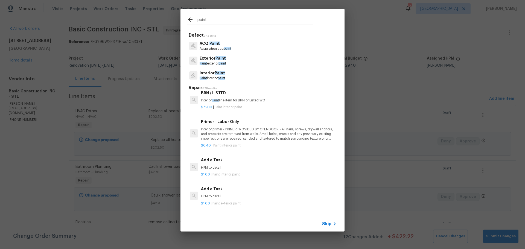
type input "paint"
click at [243, 165] on p "HPM to detail" at bounding box center [269, 167] width 136 height 5
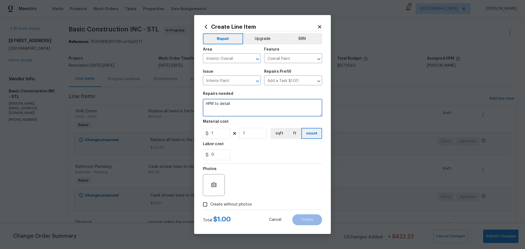
click at [250, 108] on textarea "HPM to detail" at bounding box center [262, 108] width 119 height 18
drag, startPoint x: 222, startPoint y: 105, endPoint x: 196, endPoint y: 102, distance: 25.9
click at [196, 102] on div "Create Line Item Repair Upgrade BRN Area Interior Overall ​ Feature Overall Pai…" at bounding box center [262, 124] width 137 height 219
type textarea "paint wood stove with high heat black paint"
click at [251, 133] on input "1" at bounding box center [252, 133] width 27 height 11
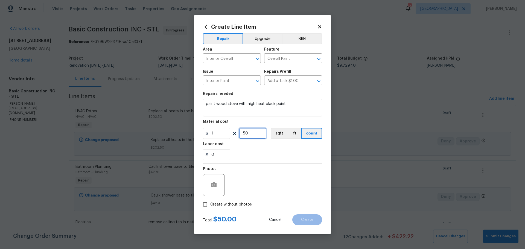
type input "50"
click at [233, 141] on section "Repairs needed paint wood stove with high heat black paint Material cost 1 50 s…" at bounding box center [262, 126] width 119 height 75
drag, startPoint x: 208, startPoint y: 204, endPoint x: 210, endPoint y: 197, distance: 6.6
click at [208, 203] on input "Create without photos" at bounding box center [205, 204] width 10 height 10
checkbox input "true"
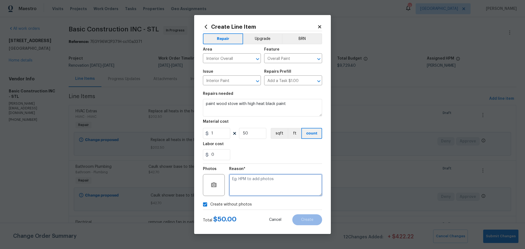
click at [259, 181] on textarea at bounding box center [275, 185] width 93 height 22
type textarea "will add"
click at [313, 219] on button "Create" at bounding box center [307, 219] width 30 height 11
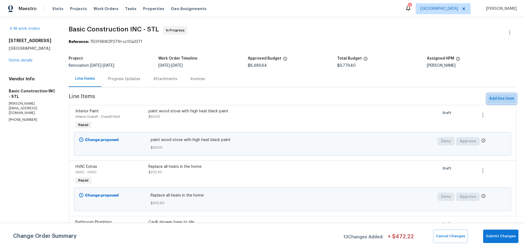
click at [501, 100] on span "Add line item" at bounding box center [501, 98] width 25 height 7
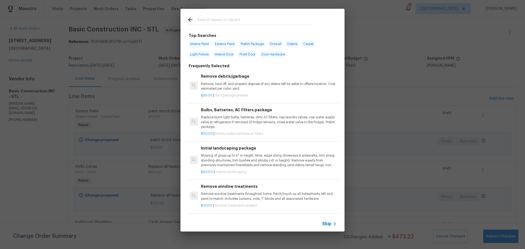
click at [249, 21] on input "text" at bounding box center [255, 20] width 116 height 8
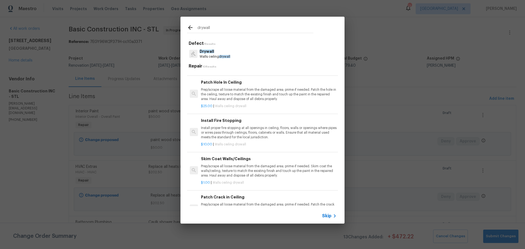
scroll to position [137, 0]
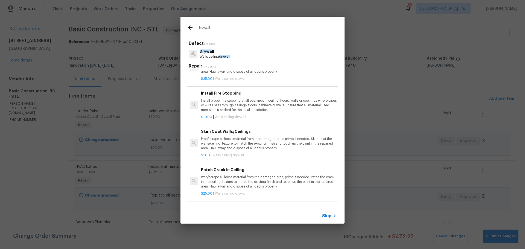
type input "drywall"
click at [252, 147] on p "Prep/scrape all loose material from the damaged area; prime if needed. Skim coa…" at bounding box center [269, 144] width 136 height 14
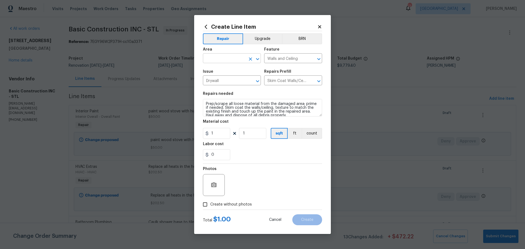
click at [256, 57] on icon "Open" at bounding box center [257, 59] width 7 height 7
click at [233, 73] on li "Finished basement" at bounding box center [232, 70] width 58 height 9
type input "Finished basement"
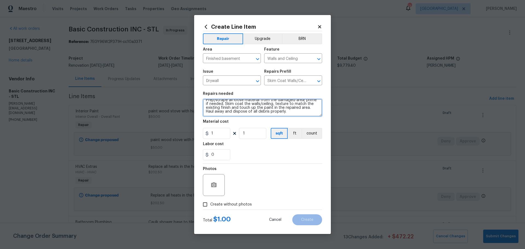
scroll to position [0, 0]
drag, startPoint x: 292, startPoint y: 115, endPoint x: 203, endPoint y: 97, distance: 90.2
click at [203, 97] on figure "Repairs needed Prep/scrape all loose material from the damaged area; prime if n…" at bounding box center [262, 104] width 119 height 25
type textarea "prep rear closet wall for paint"
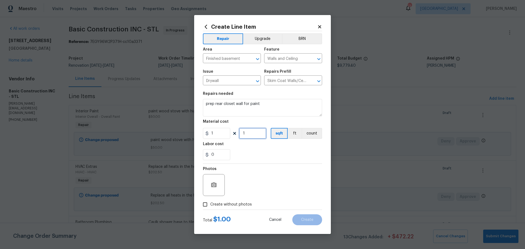
click at [244, 132] on input "1" at bounding box center [252, 133] width 27 height 11
type input "100"
drag, startPoint x: 283, startPoint y: 165, endPoint x: 284, endPoint y: 160, distance: 5.7
click at [284, 163] on div "Repair Upgrade BRN Area Finished basement ​ Feature Walls and Ceiling ​ Issue D…" at bounding box center [262, 120] width 119 height 179
click at [219, 209] on label "Create without photos" at bounding box center [226, 204] width 52 height 10
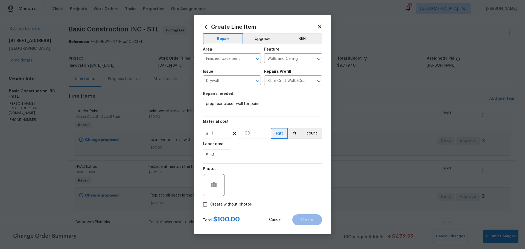
click at [210, 209] on input "Create without photos" at bounding box center [205, 204] width 10 height 10
checkbox input "true"
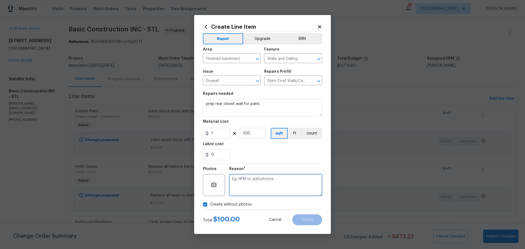
click at [254, 191] on textarea at bounding box center [275, 185] width 93 height 22
type textarea "will add"
click at [312, 226] on div "Create Line Item Repair Upgrade BRN Area Finished basement ​ Feature Walls and …" at bounding box center [262, 124] width 137 height 219
click at [315, 220] on button "Create" at bounding box center [307, 219] width 30 height 11
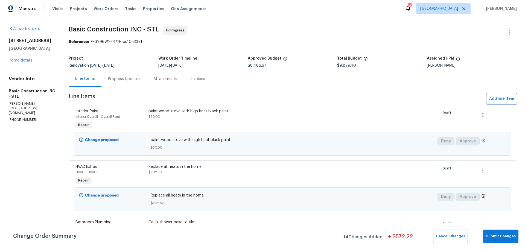
click at [499, 101] on span "Add line item" at bounding box center [501, 98] width 25 height 7
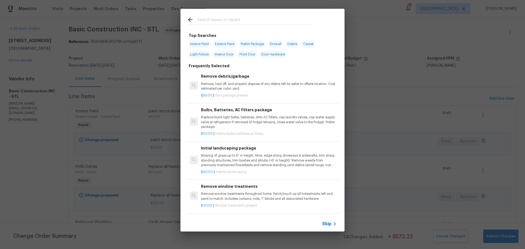
drag, startPoint x: 390, startPoint y: 46, endPoint x: 383, endPoint y: 46, distance: 7.1
click at [389, 46] on div "Top Searches Interior Paint Exterior Paint Prelim Package Drywall Debris Carpet…" at bounding box center [262, 120] width 525 height 240
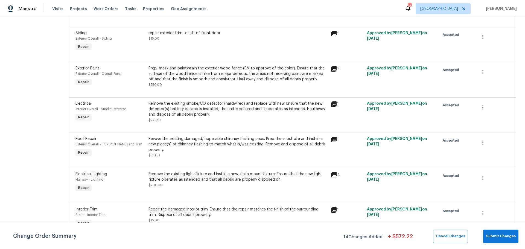
scroll to position [1149, 0]
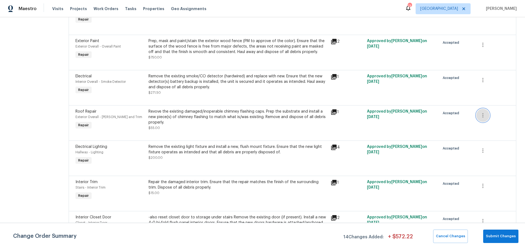
click at [476, 109] on button "button" at bounding box center [482, 115] width 13 height 13
click at [482, 110] on li "Cancel" at bounding box center [483, 109] width 21 height 9
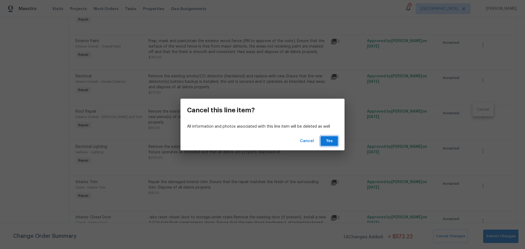
click at [327, 145] on button "Yes" at bounding box center [329, 141] width 18 height 10
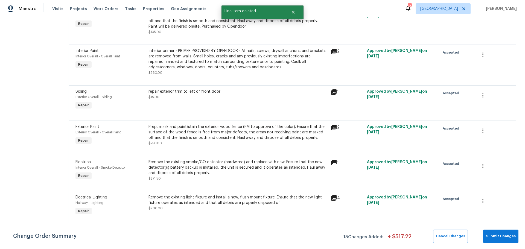
scroll to position [1130, 0]
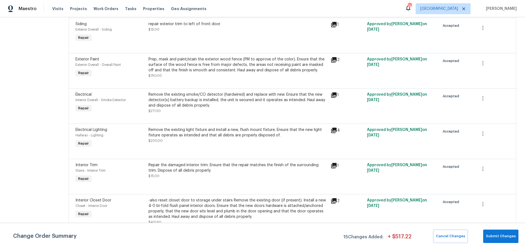
click at [187, 136] on div "Remove the existing light fixture and install a new, flush mount fixture. Ensur…" at bounding box center [237, 135] width 179 height 16
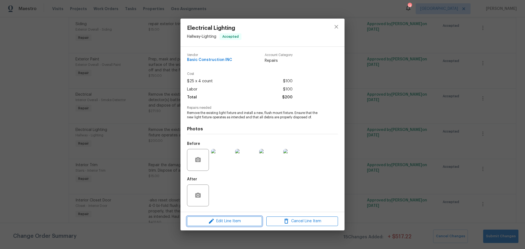
click at [225, 218] on span "Edit Line Item" at bounding box center [225, 221] width 72 height 7
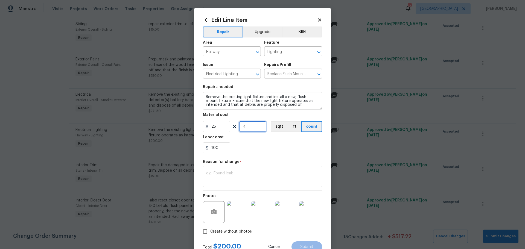
click at [248, 130] on input "4" at bounding box center [252, 126] width 27 height 11
type input "5"
click at [233, 175] on textarea at bounding box center [262, 176] width 113 height 11
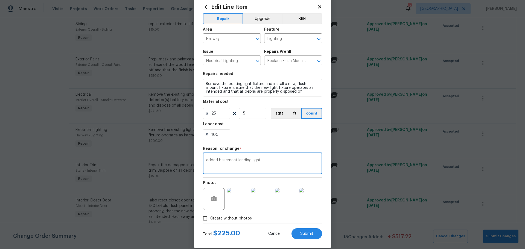
scroll to position [20, 0]
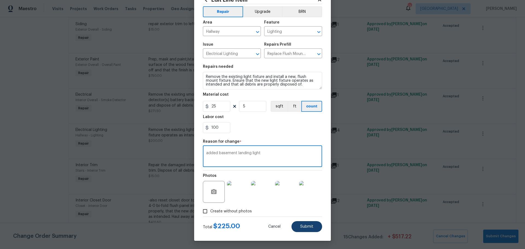
type textarea "added basement landing light"
click at [295, 231] on button "Submit" at bounding box center [307, 226] width 31 height 11
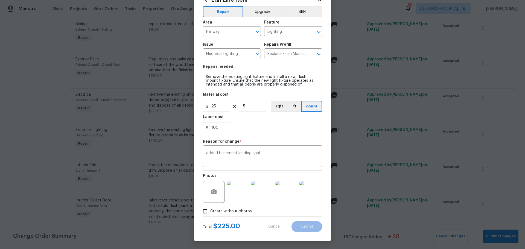
type input "4"
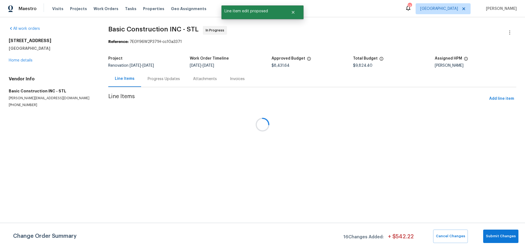
scroll to position [0, 0]
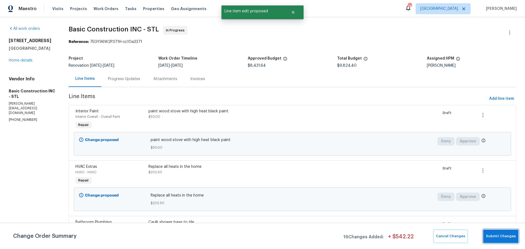
click at [511, 237] on span "Submit Changes" at bounding box center [501, 236] width 30 height 6
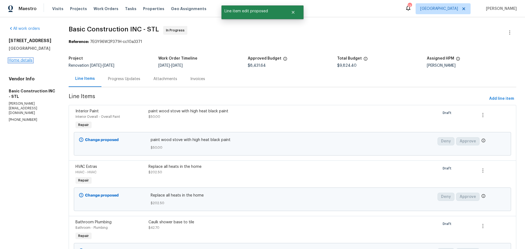
click at [23, 59] on link "Home details" at bounding box center [21, 61] width 24 height 4
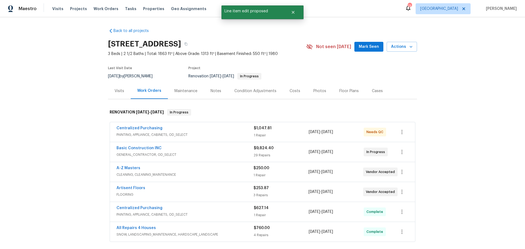
click at [363, 46] on span "Mark Seen" at bounding box center [369, 46] width 20 height 7
click at [153, 127] on link "Centralized Purchasing" at bounding box center [139, 128] width 46 height 4
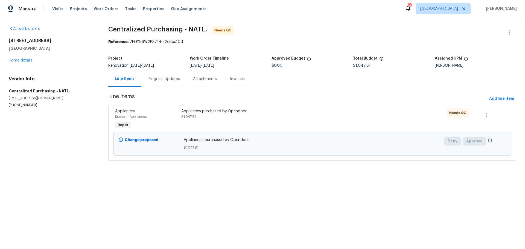
click at [225, 121] on div "Appliances purchased by Opendoor $1,047.81" at bounding box center [263, 119] width 166 height 25
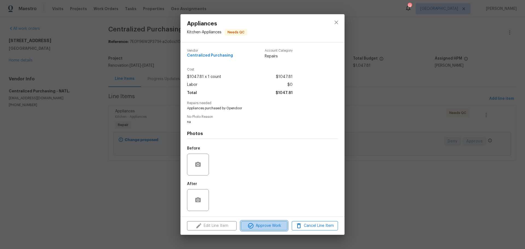
click at [274, 229] on span "Approve Work" at bounding box center [264, 226] width 43 height 7
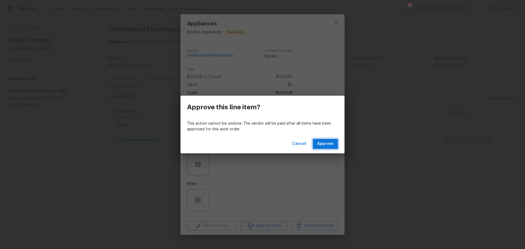
click at [320, 143] on span "Approve" at bounding box center [325, 144] width 16 height 7
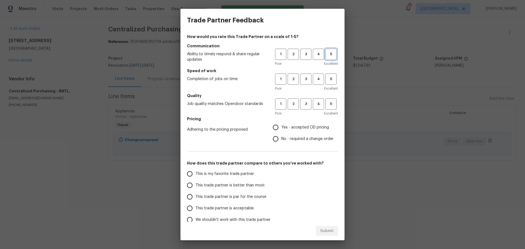
click at [326, 51] on span "5" at bounding box center [331, 54] width 10 height 6
click at [330, 77] on span "5" at bounding box center [331, 79] width 10 height 6
click at [329, 106] on span "5" at bounding box center [331, 104] width 10 height 6
click at [305, 125] on span "Yes - accepted OD pricing" at bounding box center [305, 128] width 48 height 6
click at [281, 125] on input "Yes - accepted OD pricing" at bounding box center [275, 127] width 11 height 11
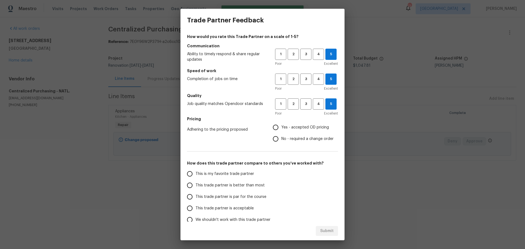
radio input "true"
click at [234, 187] on span "This trade partner is better than most" at bounding box center [230, 186] width 69 height 6
click at [196, 187] on input "This trade partner is better than most" at bounding box center [189, 185] width 11 height 11
radio input "false"
drag, startPoint x: 243, startPoint y: 174, endPoint x: 250, endPoint y: 175, distance: 7.1
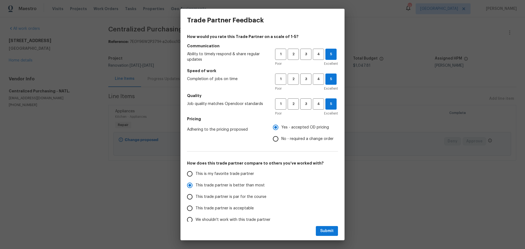
click at [243, 174] on span "This is my favorite trade partner" at bounding box center [225, 174] width 59 height 6
click at [196, 174] on input "This is my favorite trade partner" at bounding box center [189, 173] width 11 height 11
click at [325, 232] on span "Submit" at bounding box center [326, 231] width 13 height 7
radio input "true"
radio input "false"
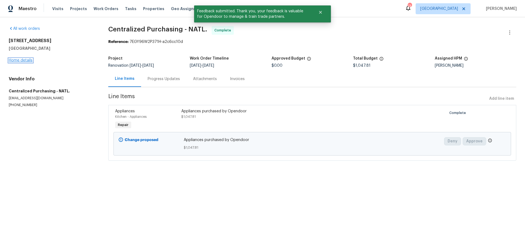
click at [28, 59] on link "Home details" at bounding box center [21, 61] width 24 height 4
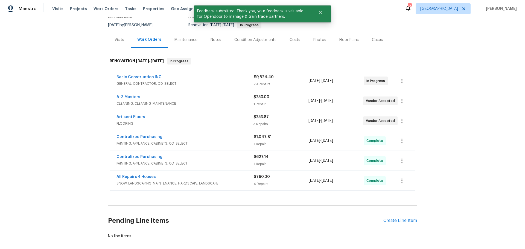
scroll to position [55, 0]
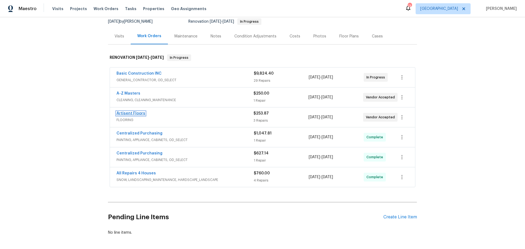
click at [137, 114] on link "Artisent Floors" at bounding box center [130, 114] width 29 height 4
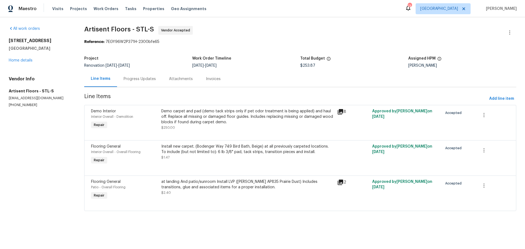
click at [146, 79] on div "Progress Updates" at bounding box center [140, 78] width 32 height 5
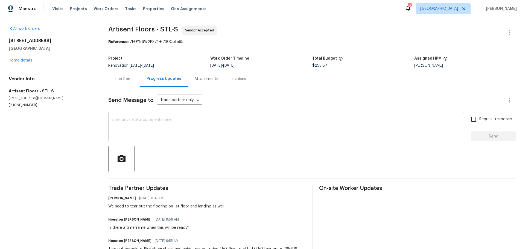
click at [150, 133] on textarea at bounding box center [286, 127] width 349 height 19
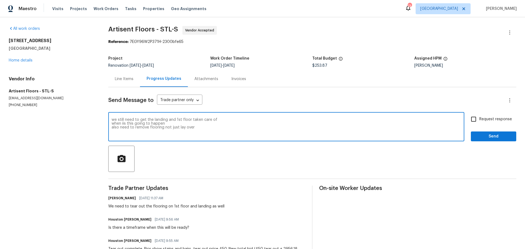
type textarea "we still need to get the landing and 1st floor taken care of when iis this goin…"
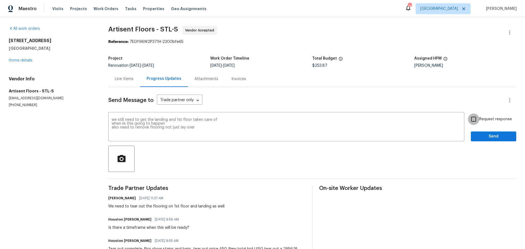
click at [471, 123] on input "Request response" at bounding box center [473, 118] width 11 height 11
checkbox input "true"
click at [476, 138] on span "Send" at bounding box center [493, 136] width 37 height 7
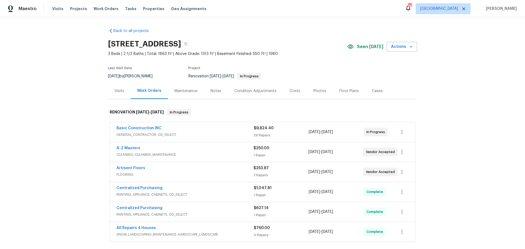
click at [206, 92] on div "Notes" at bounding box center [216, 91] width 24 height 16
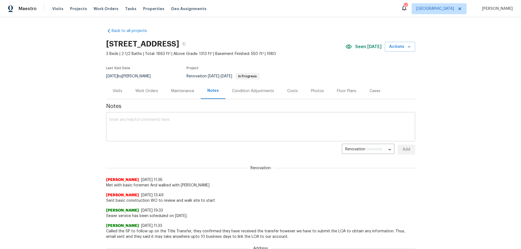
click at [162, 130] on textarea at bounding box center [260, 127] width 302 height 19
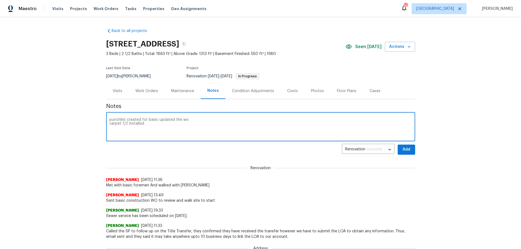
type textarea "punchlist created for basic updated the wo carpet 1/2 installed"
click at [402, 150] on span "Add" at bounding box center [406, 149] width 9 height 7
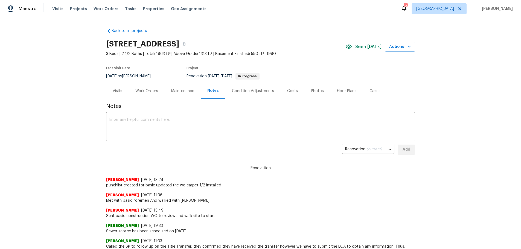
click at [110, 92] on div "Visits" at bounding box center [117, 91] width 23 height 16
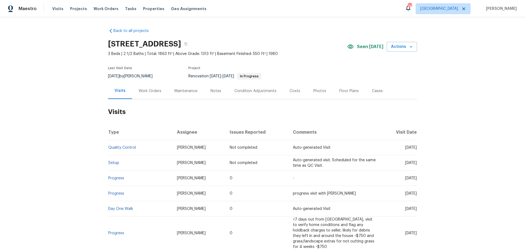
click at [150, 94] on div "Work Orders" at bounding box center [150, 90] width 23 height 5
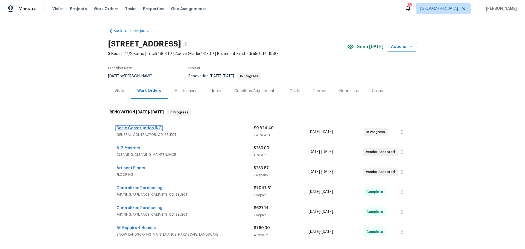
click at [145, 128] on link "Basic Construction INC" at bounding box center [138, 128] width 45 height 4
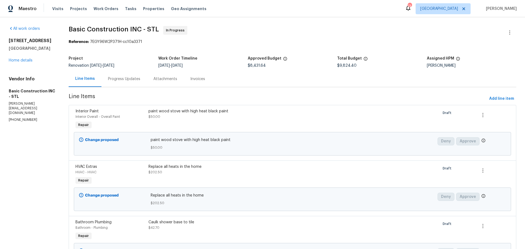
drag, startPoint x: 519, startPoint y: 0, endPoint x: 429, endPoint y: 40, distance: 98.6
click at [429, 40] on div "Reference: 7EGY96W2P371H-cc10a3371" at bounding box center [293, 41] width 448 height 5
click at [506, 33] on icon "button" at bounding box center [509, 32] width 7 height 7
click at [432, 35] on div at bounding box center [262, 124] width 525 height 249
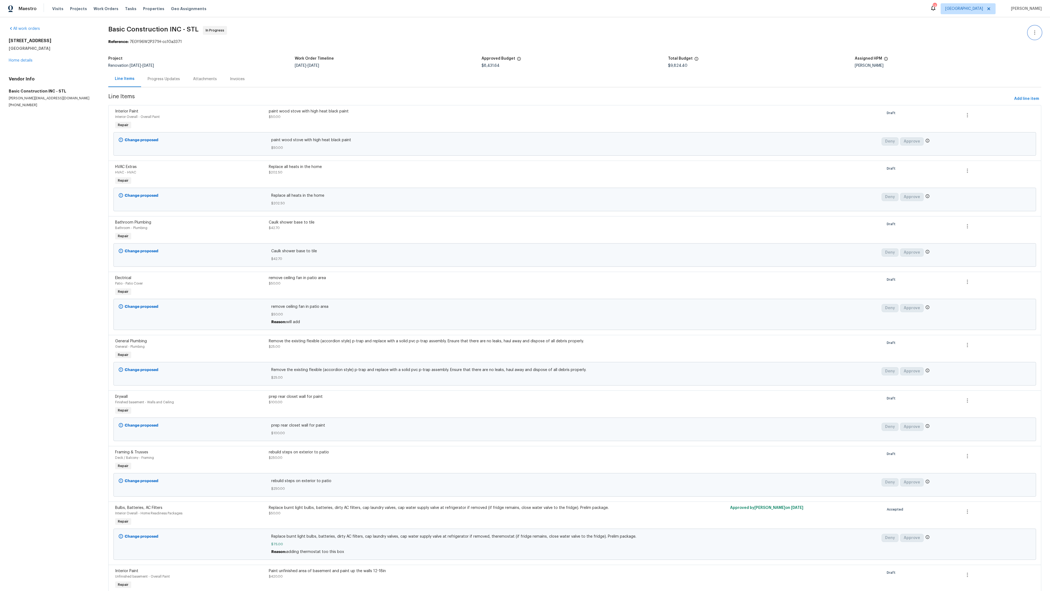
click at [525, 30] on icon "button" at bounding box center [1034, 32] width 7 height 7
click at [525, 44] on div at bounding box center [525, 295] width 1050 height 591
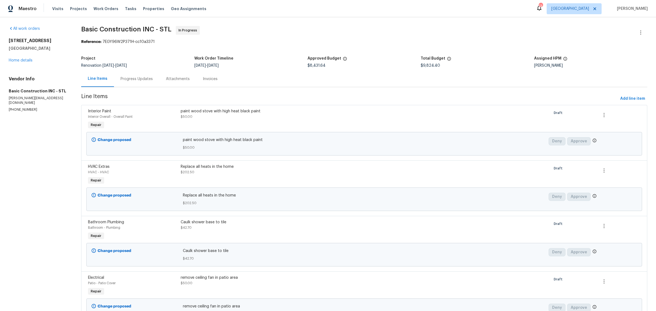
drag, startPoint x: 1033, startPoint y: 1, endPoint x: 293, endPoint y: 79, distance: 744.4
click at [292, 80] on div "Line Items Progress Updates Attachments Invoices" at bounding box center [364, 79] width 566 height 16
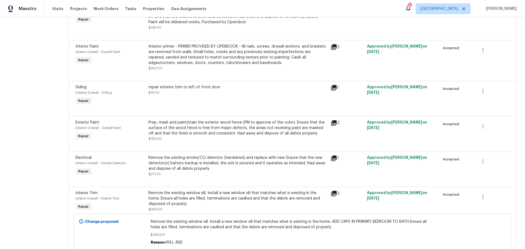
scroll to position [1067, 0]
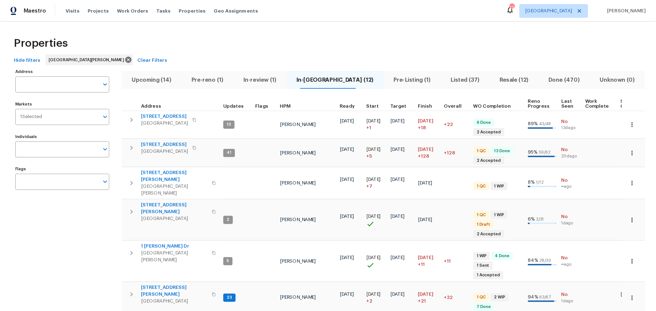
scroll to position [82, 0]
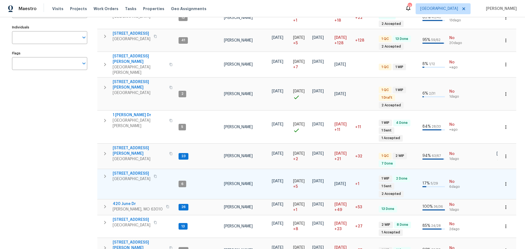
click at [503, 181] on icon "button" at bounding box center [505, 183] width 5 height 5
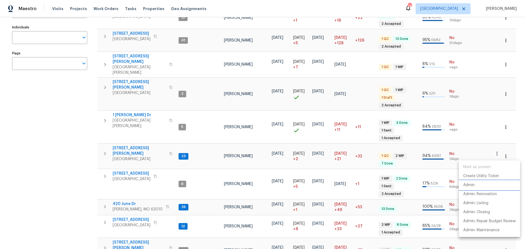
click at [484, 182] on li "Admin" at bounding box center [489, 185] width 61 height 9
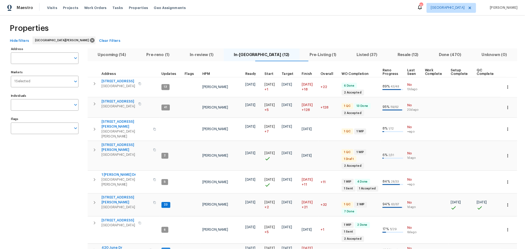
scroll to position [3, 0]
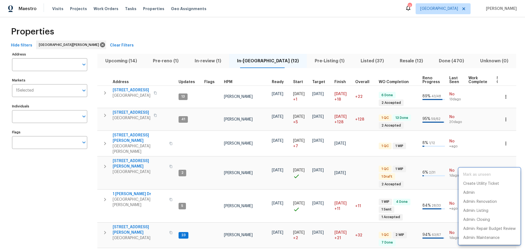
drag, startPoint x: 62, startPoint y: 195, endPoint x: 69, endPoint y: 193, distance: 6.8
click at [63, 195] on div at bounding box center [262, 124] width 525 height 249
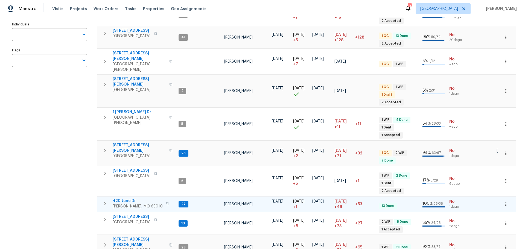
scroll to position [129, 0]
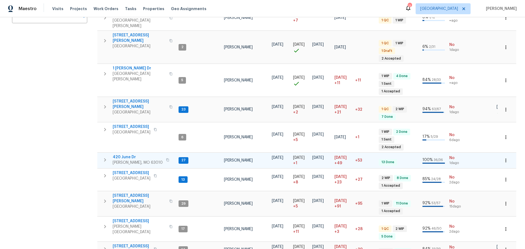
click at [121, 155] on span "420 June Dr" at bounding box center [138, 157] width 50 height 5
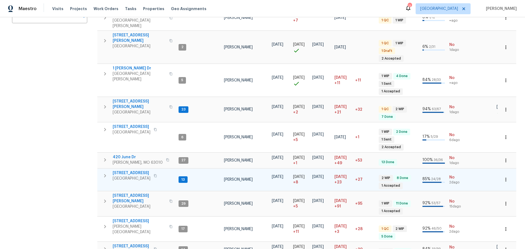
click at [150, 170] on span "3049 Summerfield Manor Dr" at bounding box center [132, 172] width 38 height 5
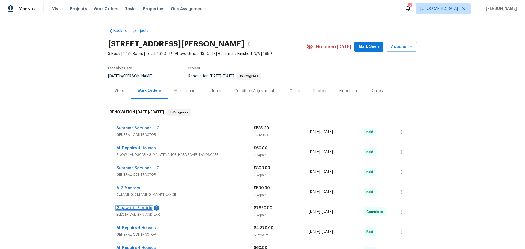
click at [139, 208] on link "Gigawatts Electric" at bounding box center [134, 208] width 36 height 4
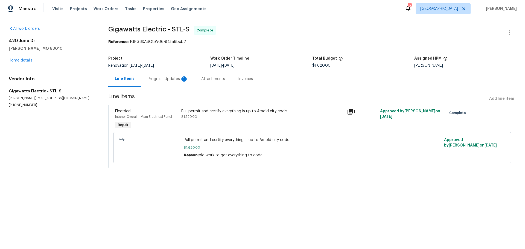
click at [164, 76] on div "Progress Updates 1" at bounding box center [168, 78] width 40 height 5
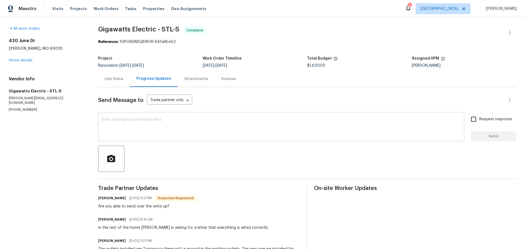
click at [174, 125] on textarea at bounding box center [281, 127] width 360 height 19
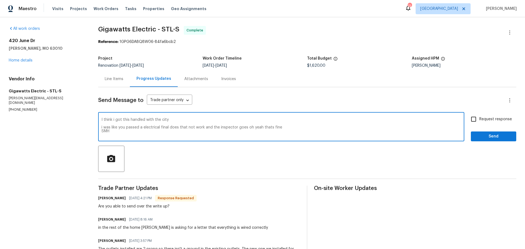
type textarea "I think i got this handled with the city i was like you passed a electrical fin…"
click at [470, 123] on input "Request response" at bounding box center [473, 118] width 11 height 11
checkbox input "true"
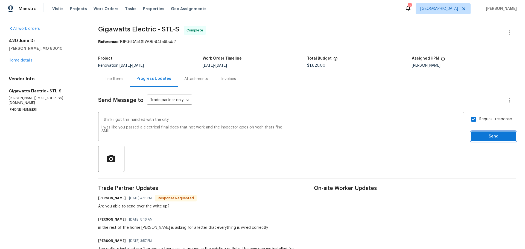
click at [471, 133] on button "Send" at bounding box center [493, 137] width 45 height 10
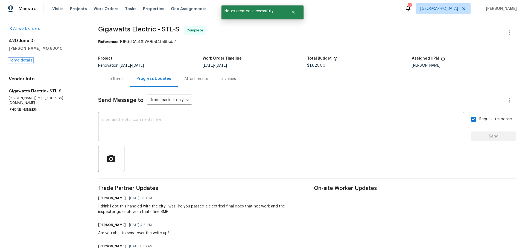
click at [27, 60] on link "Home details" at bounding box center [21, 61] width 24 height 4
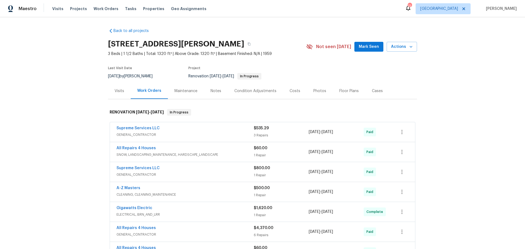
click at [365, 46] on span "Mark Seen" at bounding box center [369, 46] width 20 height 7
click at [200, 92] on div "Maintenance" at bounding box center [186, 91] width 36 height 16
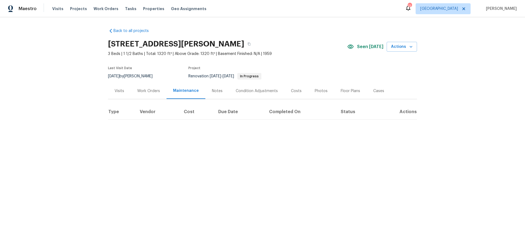
click at [213, 92] on div "Notes" at bounding box center [217, 90] width 11 height 5
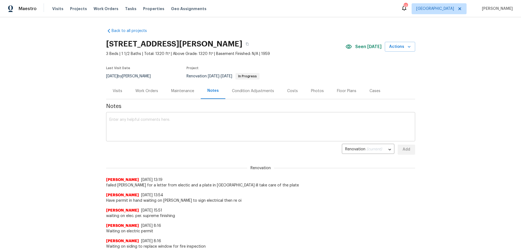
drag, startPoint x: 160, startPoint y: 126, endPoint x: 163, endPoint y: 126, distance: 2.9
click at [160, 126] on textarea at bounding box center [260, 127] width 302 height 19
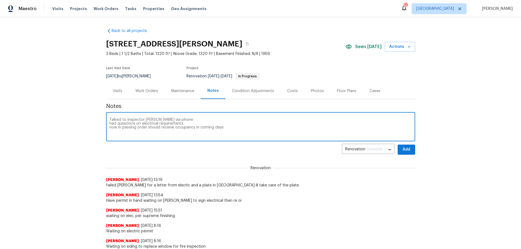
drag, startPoint x: 162, startPoint y: 125, endPoint x: 165, endPoint y: 127, distance: 3.7
click at [165, 127] on textarea "Talked to inspector Jeff via phone had questions on electrical requirements now…" at bounding box center [260, 127] width 302 height 19
type textarea "Talked to inspector Jeff via phone had questions on electrical requirements now…"
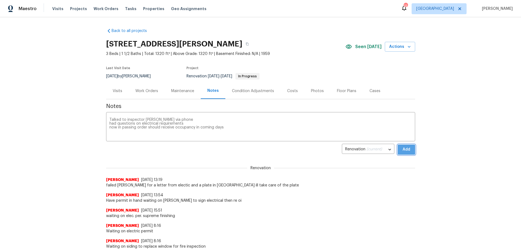
click at [407, 149] on span "Add" at bounding box center [406, 149] width 9 height 7
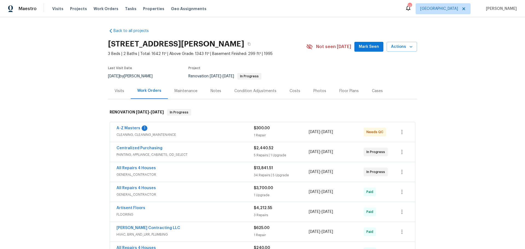
click at [129, 126] on span "A-Z Masters" at bounding box center [128, 128] width 24 height 5
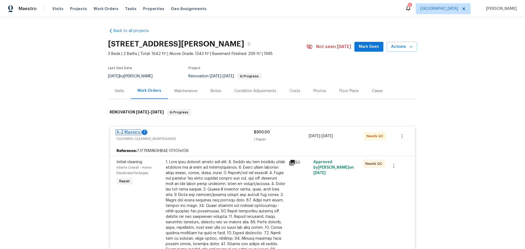
click at [129, 131] on link "A-Z Masters" at bounding box center [128, 132] width 24 height 4
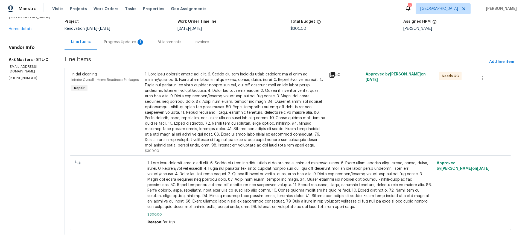
scroll to position [37, 0]
click at [207, 116] on div at bounding box center [235, 109] width 181 height 77
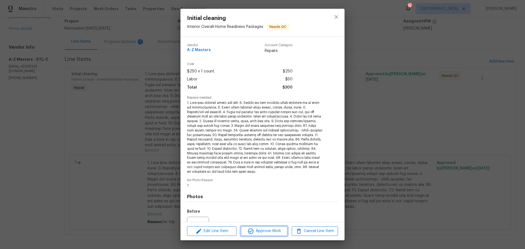
click at [269, 232] on span "Approve Work" at bounding box center [264, 231] width 43 height 7
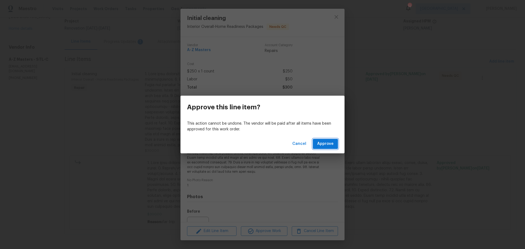
click at [336, 144] on button "Approve" at bounding box center [325, 144] width 25 height 10
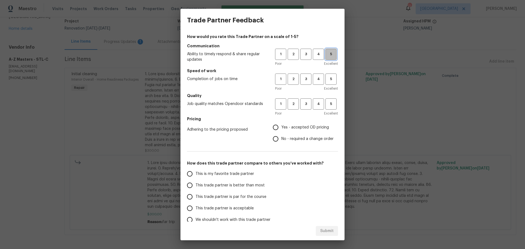
click at [332, 52] on button "5" at bounding box center [330, 54] width 11 height 11
click at [327, 78] on span "5" at bounding box center [331, 79] width 10 height 6
click at [331, 100] on button "5" at bounding box center [330, 103] width 11 height 11
click at [312, 123] on label "Yes - accepted OD pricing" at bounding box center [302, 127] width 64 height 11
click at [281, 123] on input "Yes - accepted OD pricing" at bounding box center [275, 127] width 11 height 11
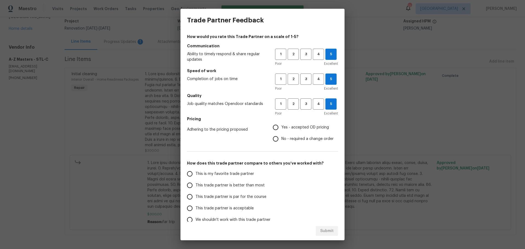
radio input "true"
click at [304, 54] on span "3" at bounding box center [306, 54] width 10 height 6
click at [301, 84] on button "3" at bounding box center [305, 79] width 11 height 11
click at [304, 101] on span "3" at bounding box center [306, 104] width 10 height 6
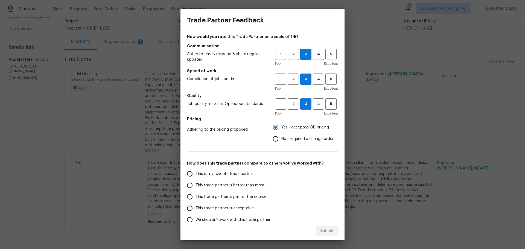
click at [236, 192] on label "This trade partner is par for the course" at bounding box center [227, 196] width 86 height 11
click at [196, 192] on input "This trade partner is par for the course" at bounding box center [189, 196] width 11 height 11
click at [325, 234] on span "Submit" at bounding box center [326, 231] width 13 height 7
radio input "true"
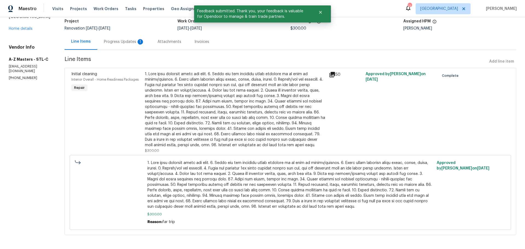
click at [104, 44] on div "Progress Updates 1" at bounding box center [124, 41] width 40 height 5
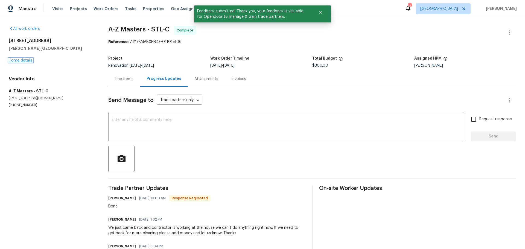
click at [22, 59] on link "Home details" at bounding box center [21, 61] width 24 height 4
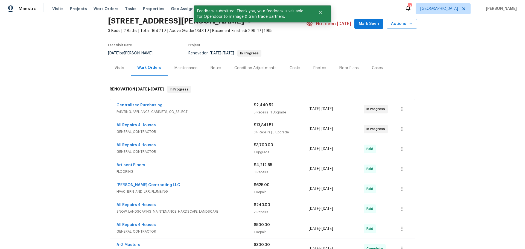
scroll to position [55, 0]
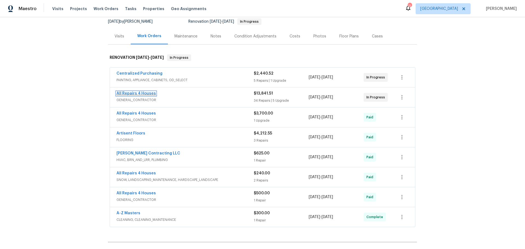
click at [139, 94] on link "All Repairs 4 Houses" at bounding box center [135, 94] width 39 height 4
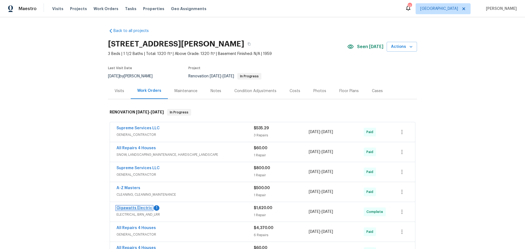
click at [137, 208] on link "Gigawatts Electric" at bounding box center [134, 208] width 36 height 4
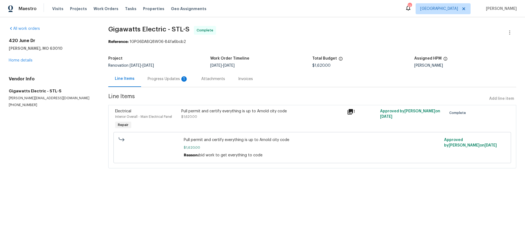
click at [171, 79] on div "Progress Updates 1" at bounding box center [168, 78] width 40 height 5
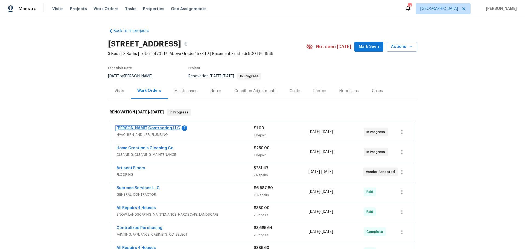
click at [141, 127] on link "[PERSON_NAME] Contracting LLC" at bounding box center [148, 128] width 64 height 4
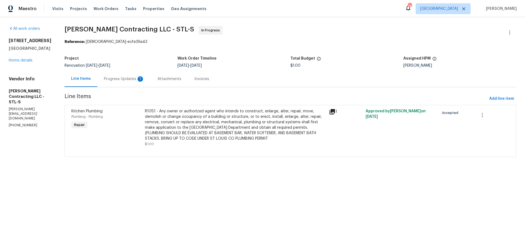
click at [125, 76] on div "Progress Updates 1" at bounding box center [124, 79] width 54 height 16
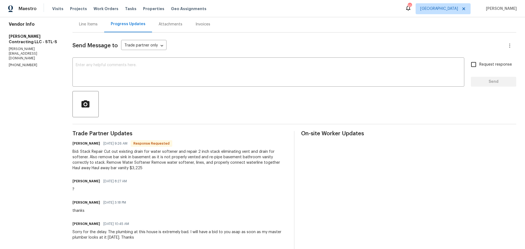
scroll to position [27, 0]
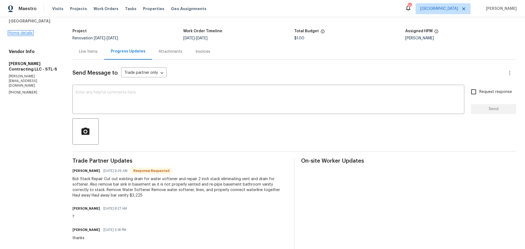
click at [27, 35] on link "Home details" at bounding box center [21, 33] width 24 height 4
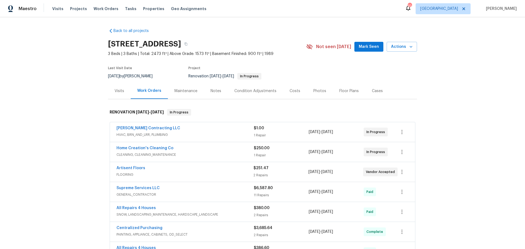
click at [290, 90] on div "Costs" at bounding box center [295, 90] width 11 height 5
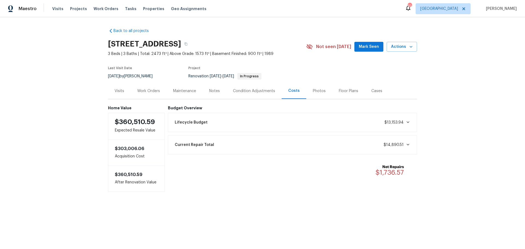
click at [122, 88] on div "Visits" at bounding box center [119, 91] width 23 height 16
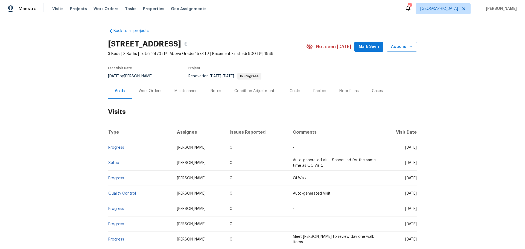
click at [154, 95] on div "Work Orders" at bounding box center [150, 91] width 36 height 16
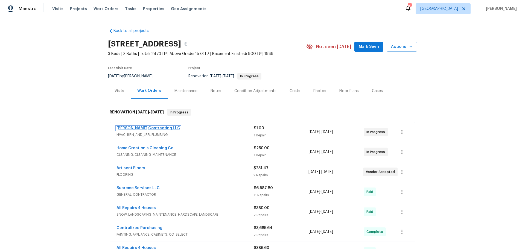
click at [146, 126] on link "[PERSON_NAME] Contracting LLC" at bounding box center [148, 128] width 64 height 4
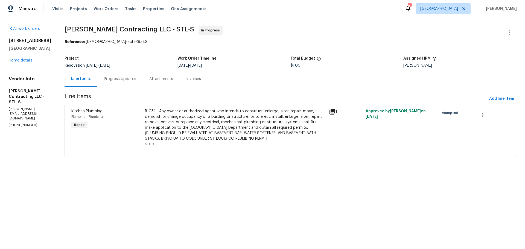
click at [117, 81] on div "Progress Updates" at bounding box center [120, 78] width 32 height 5
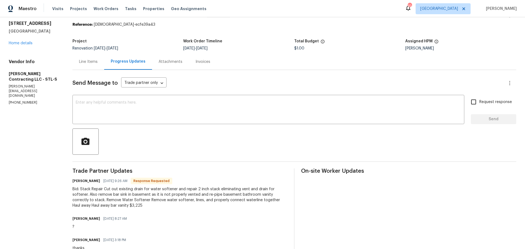
scroll to position [27, 0]
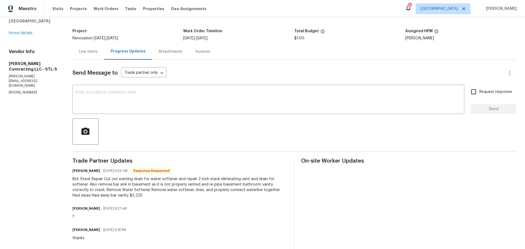
drag, startPoint x: 81, startPoint y: 53, endPoint x: 86, endPoint y: 53, distance: 5.2
click at [83, 53] on div "Line Items" at bounding box center [88, 51] width 19 height 5
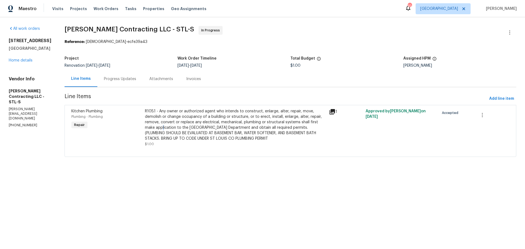
click at [160, 126] on div "R105.1 - Any owner or authorized agent who intends to construct, enlarge, alter…" at bounding box center [235, 125] width 181 height 33
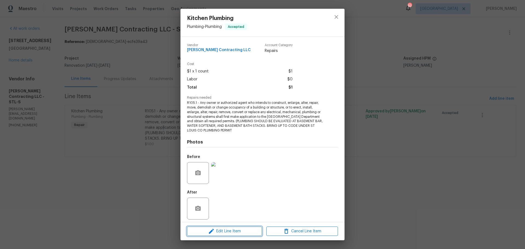
click at [226, 229] on span "Edit Line Item" at bounding box center [225, 231] width 72 height 7
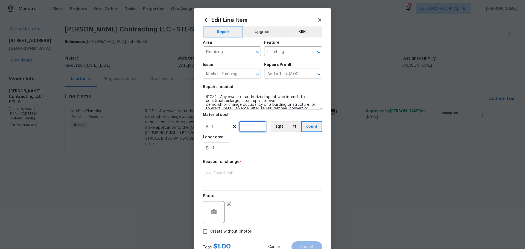
click at [243, 130] on input "1" at bounding box center [252, 126] width 27 height 11
type input "3225"
click at [240, 135] on div "Labor cost" at bounding box center [262, 138] width 119 height 7
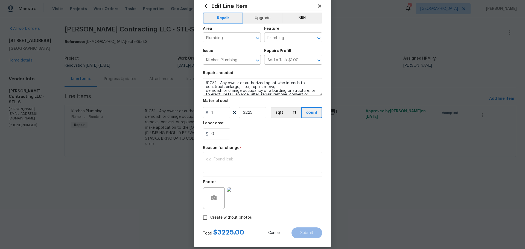
scroll to position [20, 0]
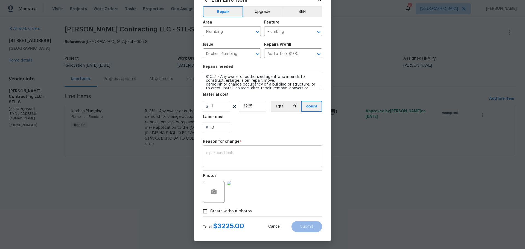
click at [219, 155] on textarea at bounding box center [262, 156] width 113 height 11
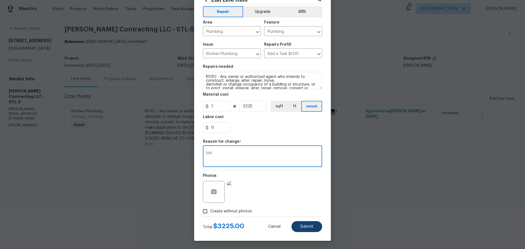
type textarea "bid"
click at [305, 225] on span "Submit" at bounding box center [306, 227] width 13 height 4
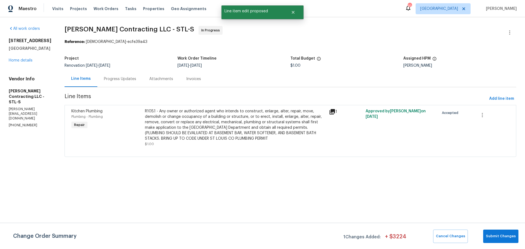
scroll to position [0, 0]
click at [134, 82] on div "Progress Updates" at bounding box center [119, 79] width 45 height 16
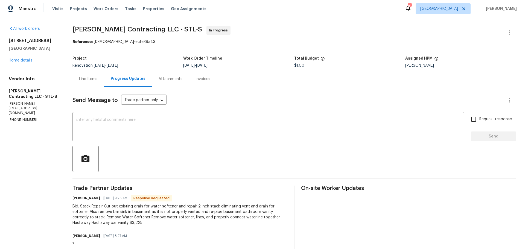
scroll to position [27, 0]
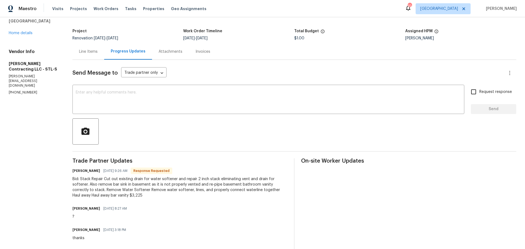
click at [93, 51] on div "Line Items" at bounding box center [88, 51] width 19 height 5
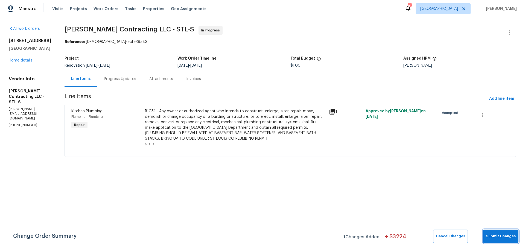
click at [500, 232] on button "Submit Changes" at bounding box center [500, 236] width 35 height 13
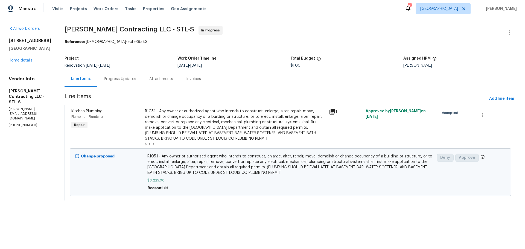
click at [127, 77] on div "Progress Updates" at bounding box center [120, 78] width 32 height 5
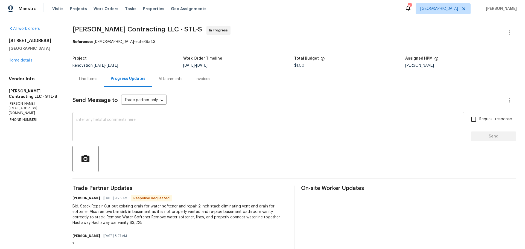
drag, startPoint x: 155, startPoint y: 126, endPoint x: 160, endPoint y: 126, distance: 4.7
click at [155, 126] on textarea at bounding box center [268, 127] width 385 height 19
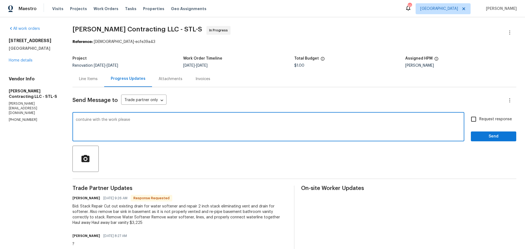
drag, startPoint x: 84, startPoint y: 121, endPoint x: 86, endPoint y: 122, distance: 2.8
type textarea "continue with the work please"
click at [495, 129] on div "Request response Send" at bounding box center [493, 127] width 45 height 28
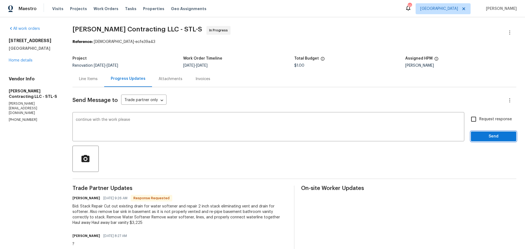
click at [488, 139] on span "Send" at bounding box center [493, 136] width 37 height 7
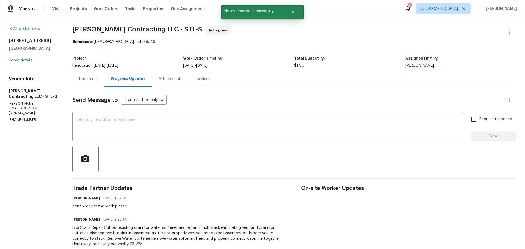
click at [93, 77] on div "Line Items" at bounding box center [88, 78] width 19 height 5
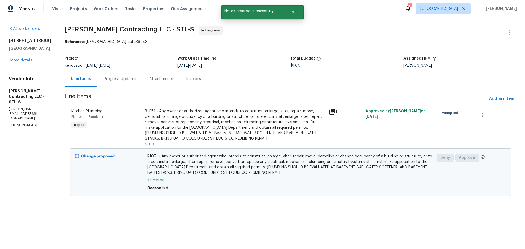
click at [156, 122] on div "R105.1 - Any owner or authorized agent who intends to construct, enlarge, alter…" at bounding box center [235, 125] width 181 height 33
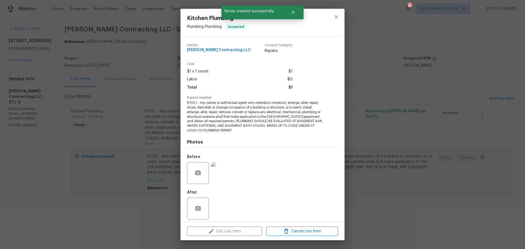
click at [151, 100] on div "Kitchen Plumbing Plumbing - Plumbing Accepted Vendor Loftin Contracting LLC Acc…" at bounding box center [262, 124] width 525 height 249
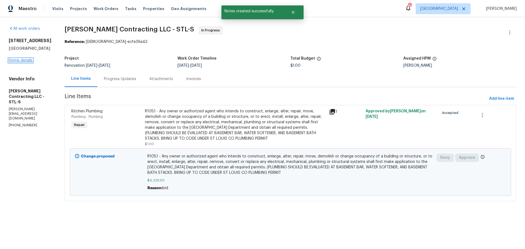
click at [25, 62] on link "Home details" at bounding box center [21, 61] width 24 height 4
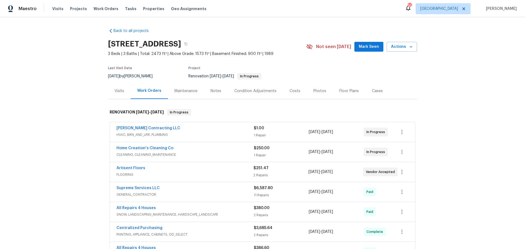
click at [364, 48] on span "Mark Seen" at bounding box center [369, 46] width 20 height 7
click at [131, 167] on link "Artisent Floors" at bounding box center [130, 168] width 29 height 4
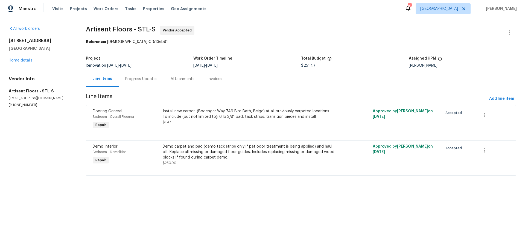
click at [134, 78] on div "Progress Updates" at bounding box center [141, 78] width 32 height 5
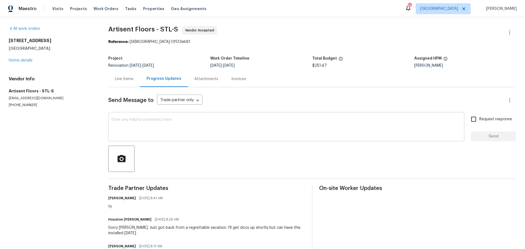
click at [173, 127] on textarea at bounding box center [286, 127] width 349 height 19
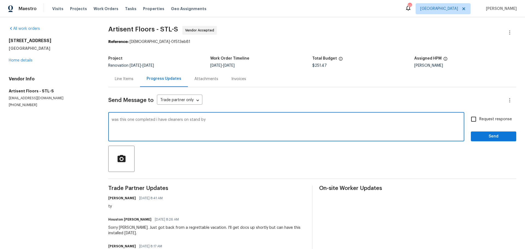
type textarea "was this one completed i have cleaners on stand by"
click at [474, 121] on input "Request response" at bounding box center [473, 118] width 11 height 11
checkbox input "true"
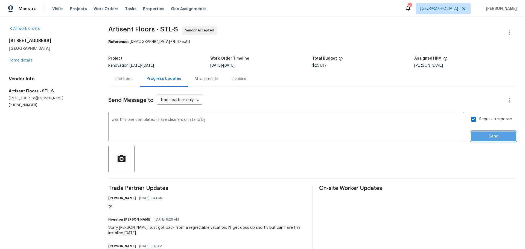
click at [477, 134] on span "Send" at bounding box center [493, 136] width 37 height 7
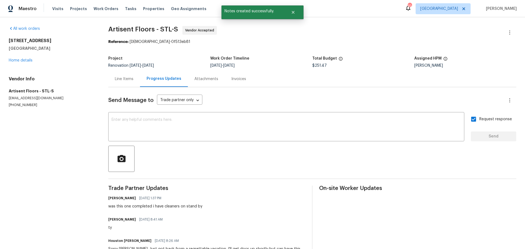
click at [124, 76] on div "Line Items" at bounding box center [124, 78] width 19 height 5
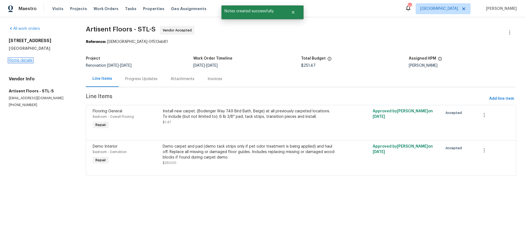
click at [30, 59] on link "Home details" at bounding box center [21, 61] width 24 height 4
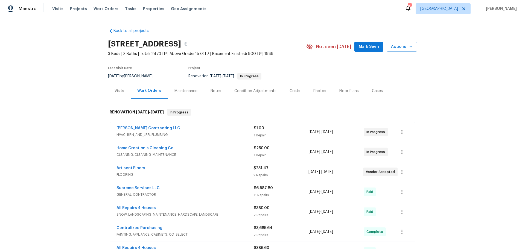
click at [369, 47] on span "Mark Seen" at bounding box center [369, 46] width 20 height 7
click at [150, 8] on span "Properties" at bounding box center [153, 8] width 21 height 5
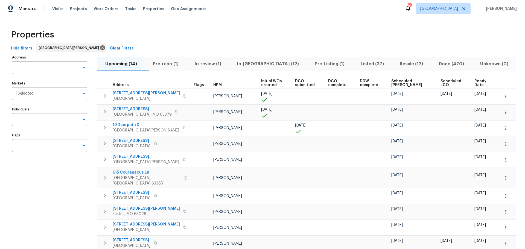
click at [247, 65] on span "In-[GEOGRAPHIC_DATA] (12)" at bounding box center [267, 64] width 71 height 8
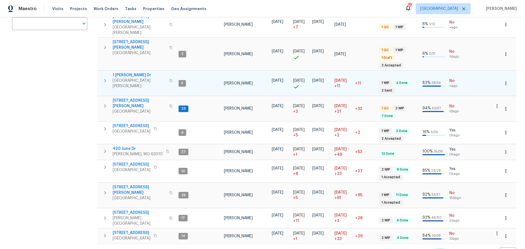
scroll to position [122, 0]
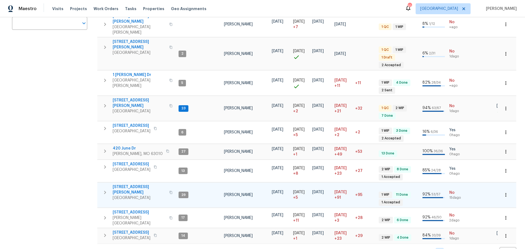
click at [134, 184] on span "[STREET_ADDRESS][PERSON_NAME]" at bounding box center [139, 189] width 53 height 11
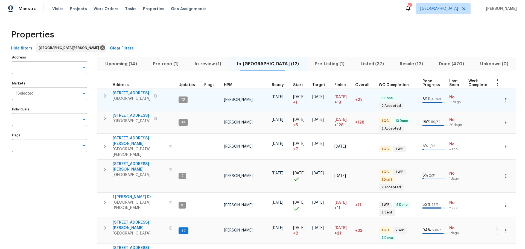
click at [141, 91] on span "[STREET_ADDRESS]" at bounding box center [132, 93] width 38 height 5
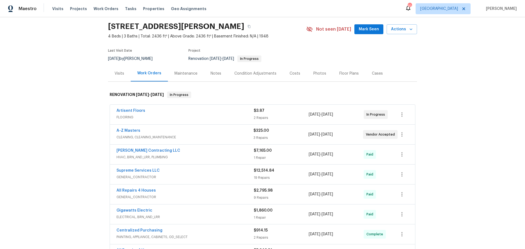
scroll to position [27, 0]
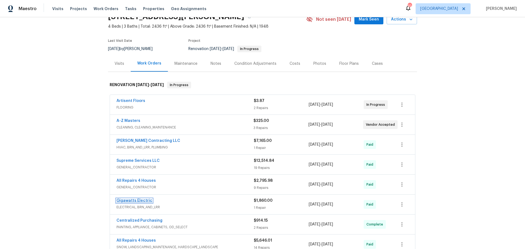
click at [137, 202] on link "Gigawatts Electric" at bounding box center [134, 201] width 36 height 4
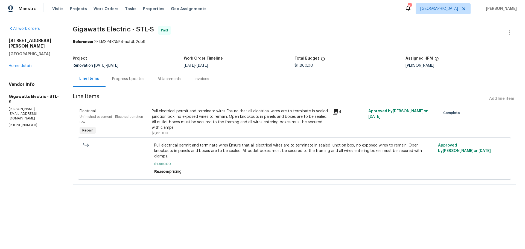
click at [133, 77] on div "Progress Updates" at bounding box center [128, 78] width 32 height 5
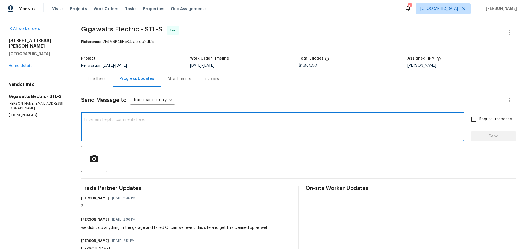
click at [148, 132] on textarea at bounding box center [272, 127] width 377 height 19
type textarea "did you get back by here for the work in the garage ?"
click at [471, 116] on input "Request response" at bounding box center [473, 118] width 11 height 11
checkbox input "true"
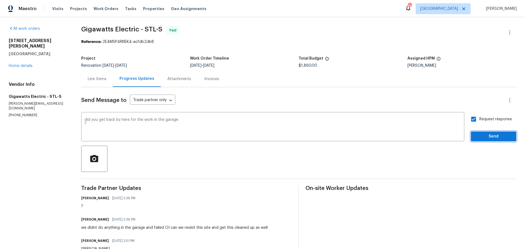
click at [480, 135] on span "Send" at bounding box center [493, 136] width 37 height 7
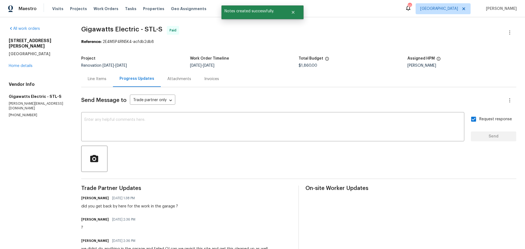
click at [16, 56] on div "4642 Theiss Rd Saint Louis, MO 63128 Home details" at bounding box center [38, 53] width 59 height 31
click at [18, 62] on div "4642 Theiss Rd Saint Louis, MO 63128 Home details" at bounding box center [38, 53] width 59 height 31
click at [21, 64] on link "Home details" at bounding box center [21, 66] width 24 height 4
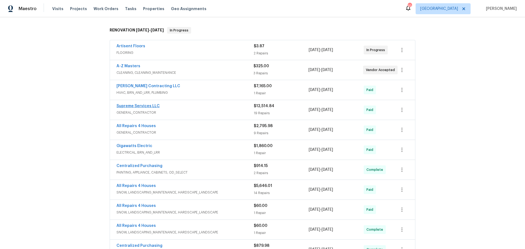
scroll to position [109, 0]
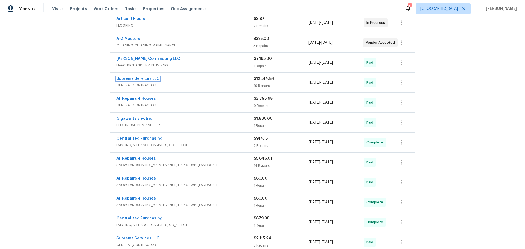
click at [144, 78] on link "Supreme Services LLC" at bounding box center [137, 79] width 43 height 4
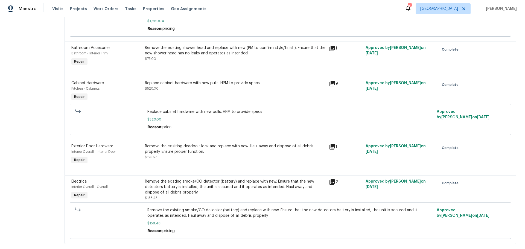
scroll to position [620, 0]
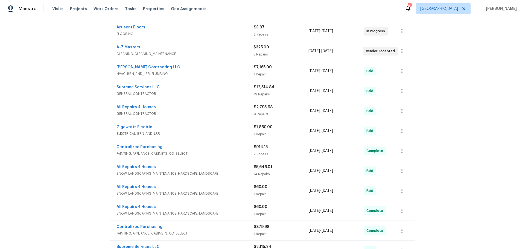
scroll to position [109, 0]
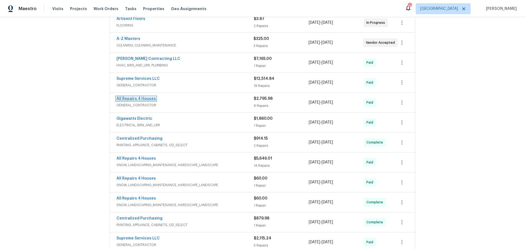
click at [148, 100] on link "All Repairs 4 Houses" at bounding box center [135, 99] width 39 height 4
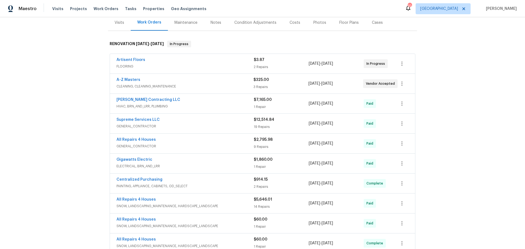
scroll to position [82, 0]
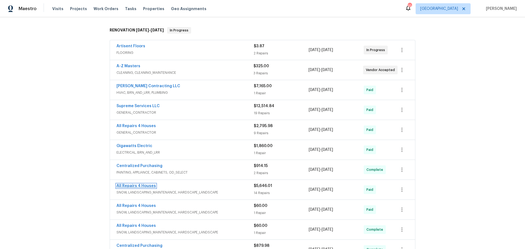
click at [145, 186] on link "All Repairs 4 Houses" at bounding box center [135, 186] width 39 height 4
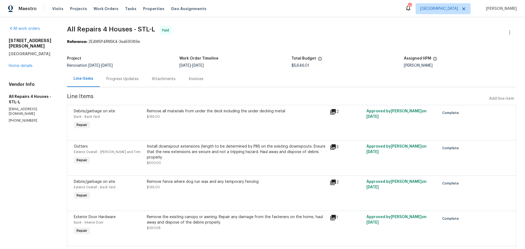
click at [29, 64] on div "All work orders [STREET_ADDRESS][PERSON_NAME] Home details Vendor Info All Repa…" at bounding box center [31, 74] width 45 height 97
click at [26, 64] on link "Home details" at bounding box center [21, 66] width 24 height 4
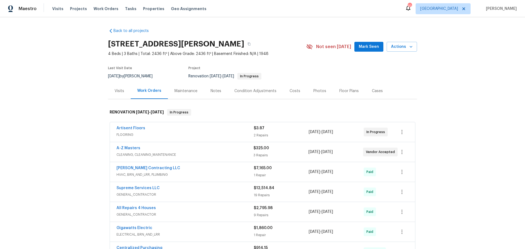
click at [367, 48] on span "Mark Seen" at bounding box center [369, 46] width 20 height 7
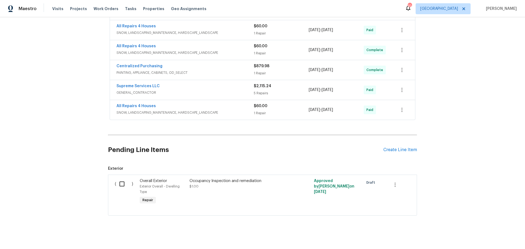
scroll to position [270, 0]
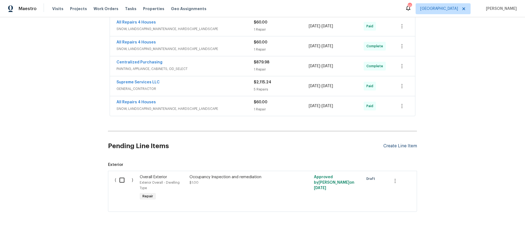
click at [391, 144] on div "Create Line Item" at bounding box center [400, 146] width 34 height 5
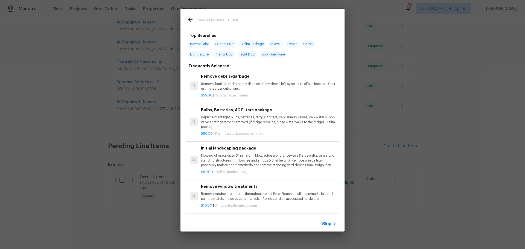
click at [189, 19] on icon at bounding box center [190, 20] width 4 height 4
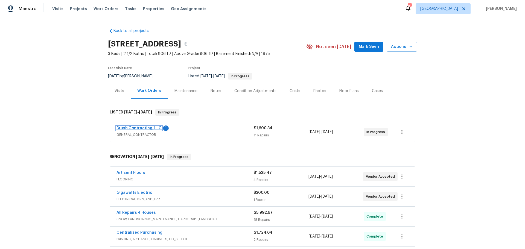
click at [135, 127] on link "Brush Contracting, LLC" at bounding box center [138, 128] width 45 height 4
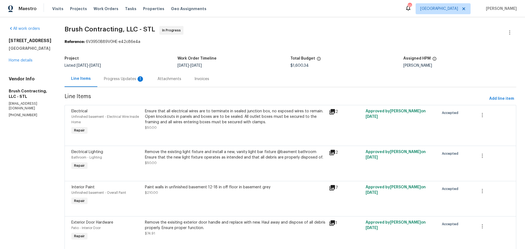
click at [104, 80] on div "Progress Updates 1" at bounding box center [124, 78] width 40 height 5
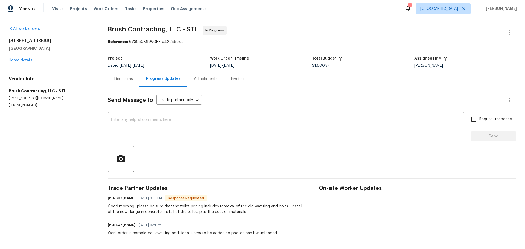
click at [128, 77] on div "Line Items" at bounding box center [123, 78] width 19 height 5
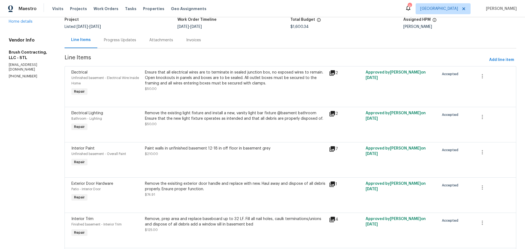
scroll to position [12, 0]
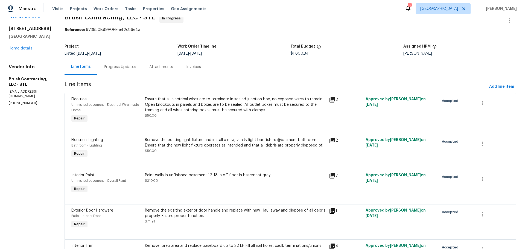
click at [105, 69] on div "Progress Updates" at bounding box center [120, 66] width 32 height 5
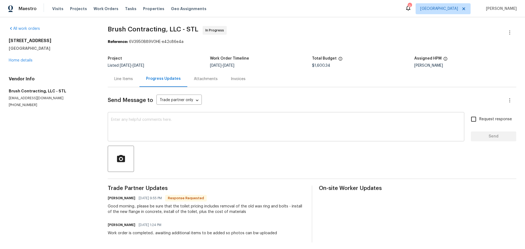
click at [118, 123] on textarea at bounding box center [286, 127] width 350 height 19
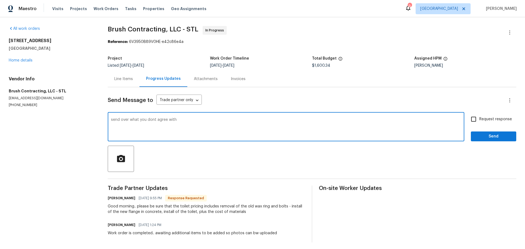
type textarea "send over what you dont agree with"
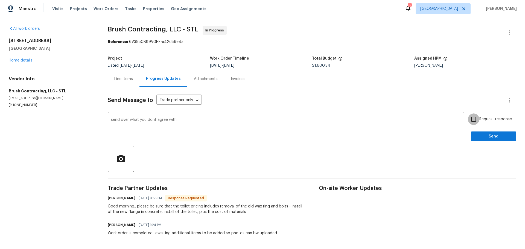
click at [472, 119] on input "Request response" at bounding box center [473, 118] width 11 height 11
checkbox input "true"
click at [477, 132] on button "Send" at bounding box center [493, 137] width 45 height 10
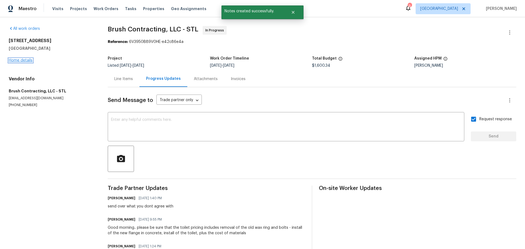
click at [31, 60] on link "Home details" at bounding box center [21, 61] width 24 height 4
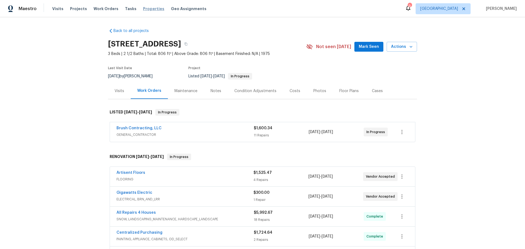
click at [143, 11] on span "Properties" at bounding box center [153, 8] width 21 height 5
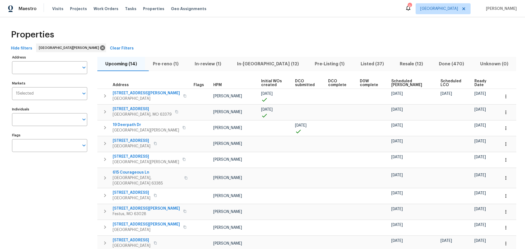
click at [205, 61] on span "In-review (1)" at bounding box center [208, 64] width 36 height 8
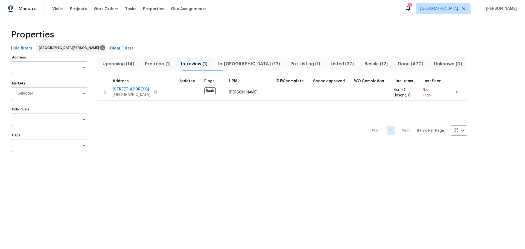
click at [255, 66] on span "In-[GEOGRAPHIC_DATA] (12)" at bounding box center [249, 64] width 66 height 8
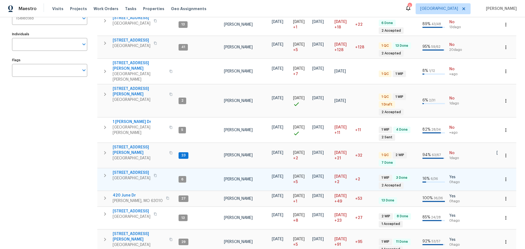
scroll to position [122, 0]
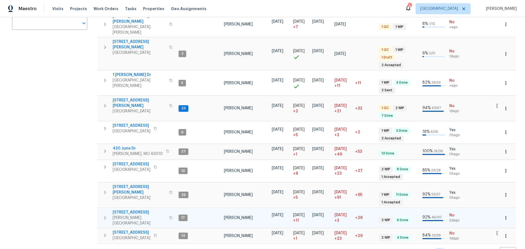
click at [124, 210] on span "[STREET_ADDRESS]" at bounding box center [139, 212] width 53 height 5
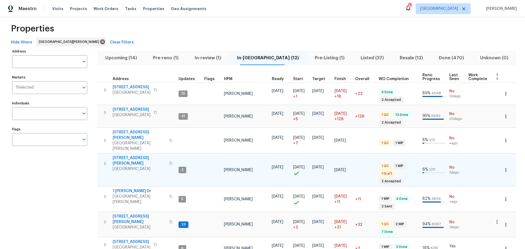
scroll to position [0, 0]
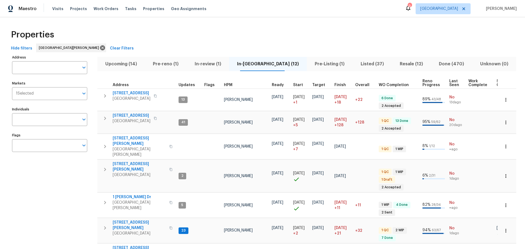
click at [356, 62] on span "Listed (37)" at bounding box center [372, 64] width 33 height 8
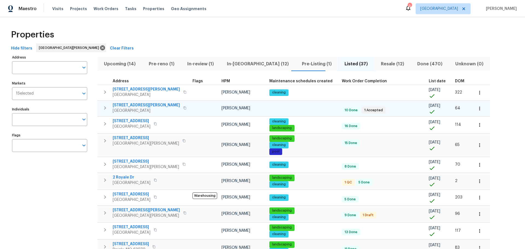
click at [139, 106] on span "[STREET_ADDRESS][PERSON_NAME]" at bounding box center [146, 105] width 67 height 5
click at [120, 65] on span "Upcoming (14)" at bounding box center [120, 64] width 38 height 8
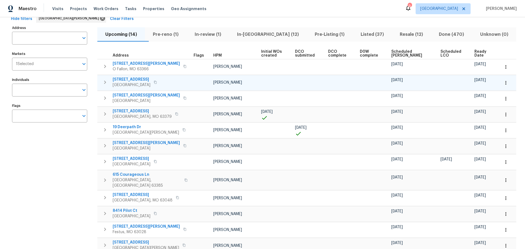
scroll to position [27, 0]
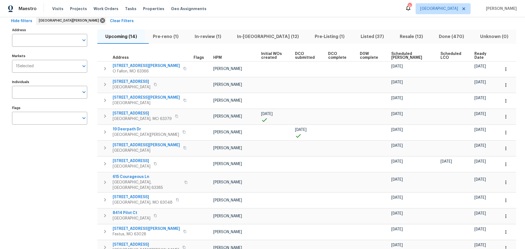
click at [213, 56] on span "HPM" at bounding box center [217, 58] width 8 height 4
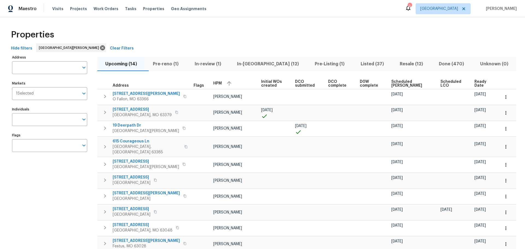
click at [399, 61] on span "Resale (12)" at bounding box center [411, 64] width 33 height 8
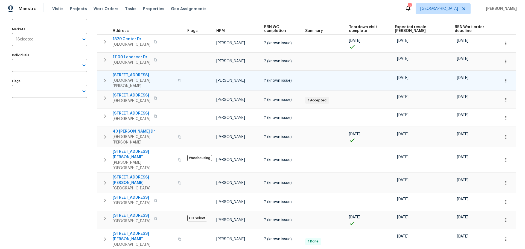
scroll to position [55, 0]
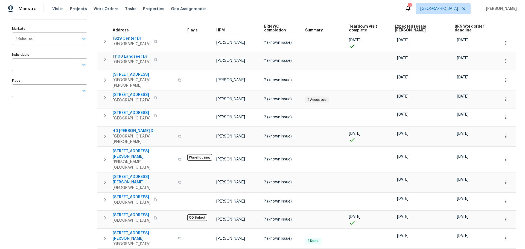
click at [402, 27] on span "Expected resale [PERSON_NAME]" at bounding box center [420, 29] width 51 height 8
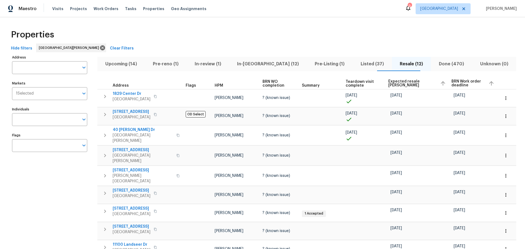
click at [358, 63] on span "Listed (37)" at bounding box center [372, 64] width 33 height 8
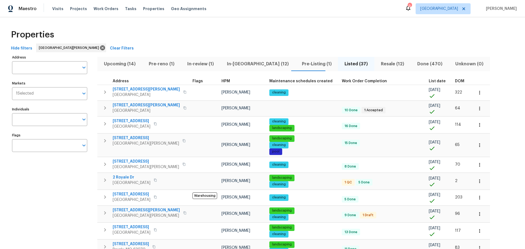
click at [410, 10] on icon at bounding box center [408, 7] width 4 height 5
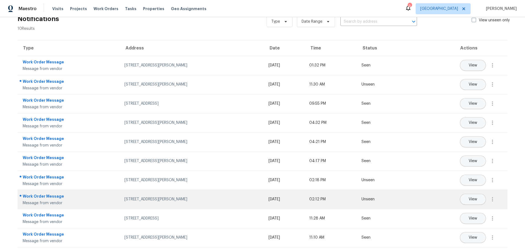
scroll to position [21, 0]
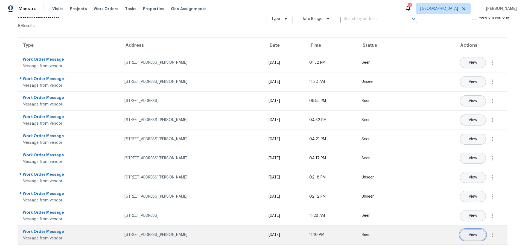
click at [460, 232] on button "View" at bounding box center [473, 234] width 26 height 11
